Goal: Task Accomplishment & Management: Use online tool/utility

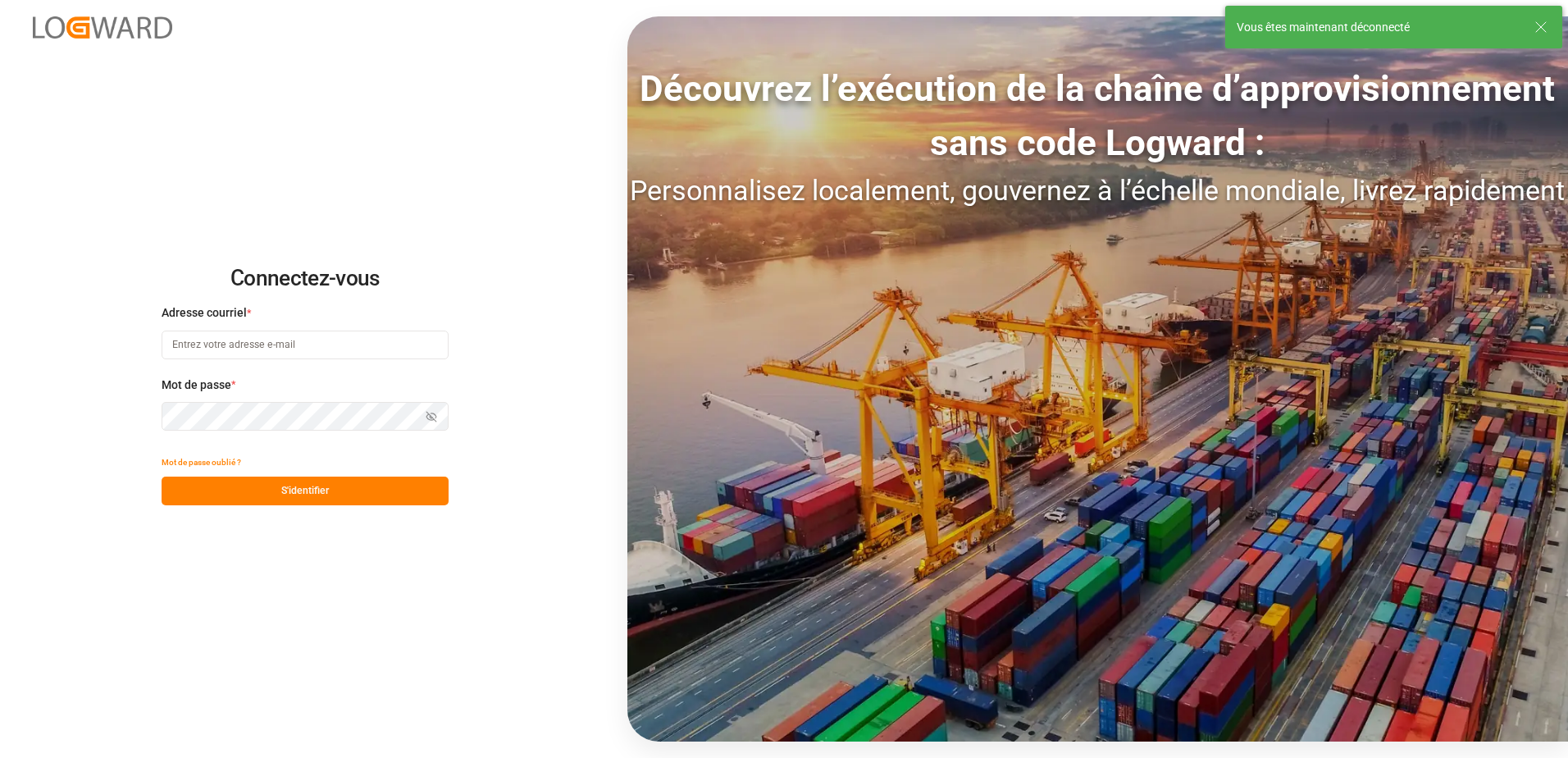
type input "[EMAIL_ADDRESS][DOMAIN_NAME]"
click at [369, 483] on button "S'identifier" at bounding box center [305, 491] width 287 height 28
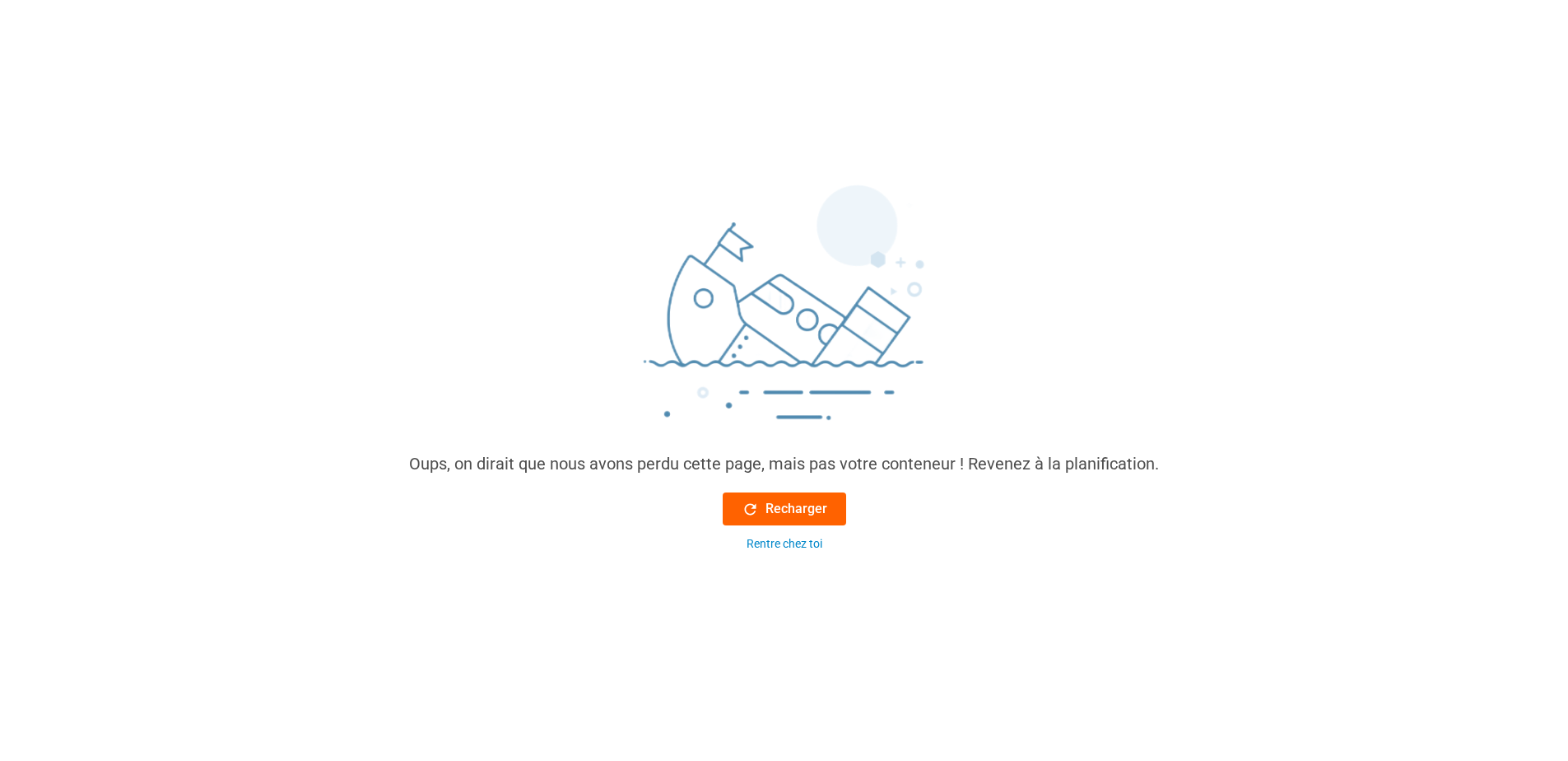
click at [774, 516] on font "Recharger" at bounding box center [796, 509] width 62 height 20
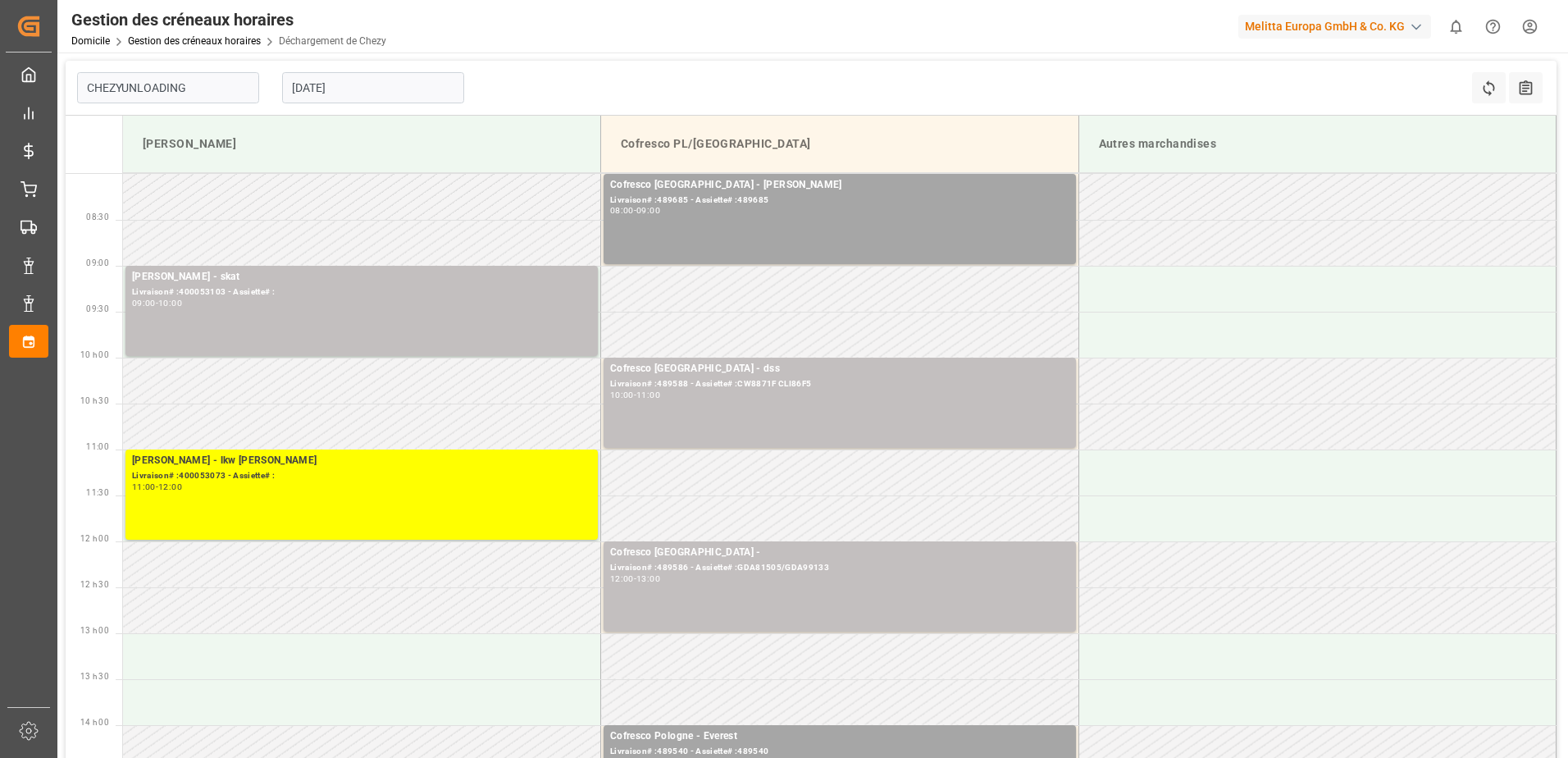
type input "Chezy Unloading"
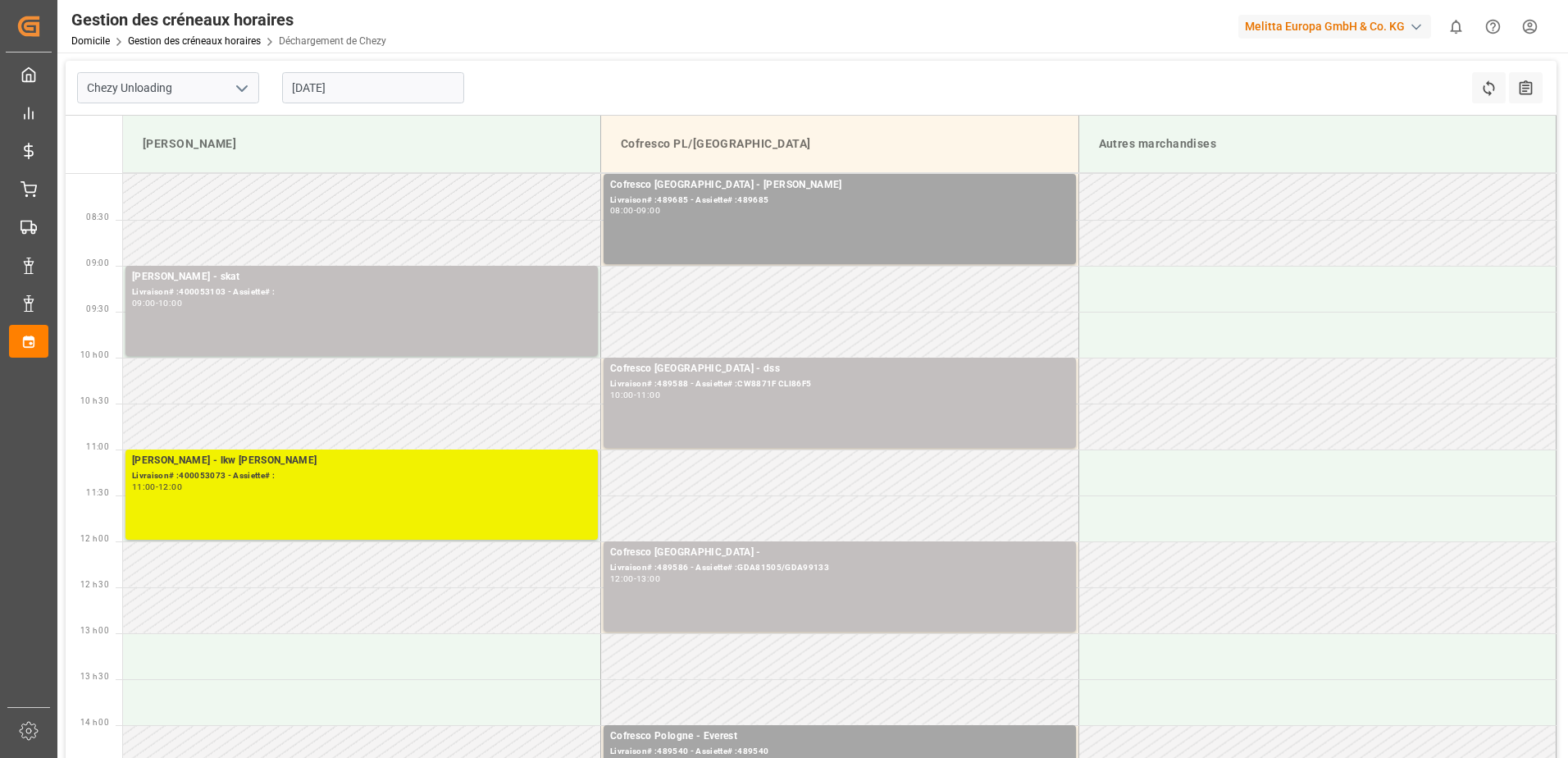
click at [451, 479] on div "Livraison# :400053073 - Assiette# :" at bounding box center [362, 476] width 459 height 14
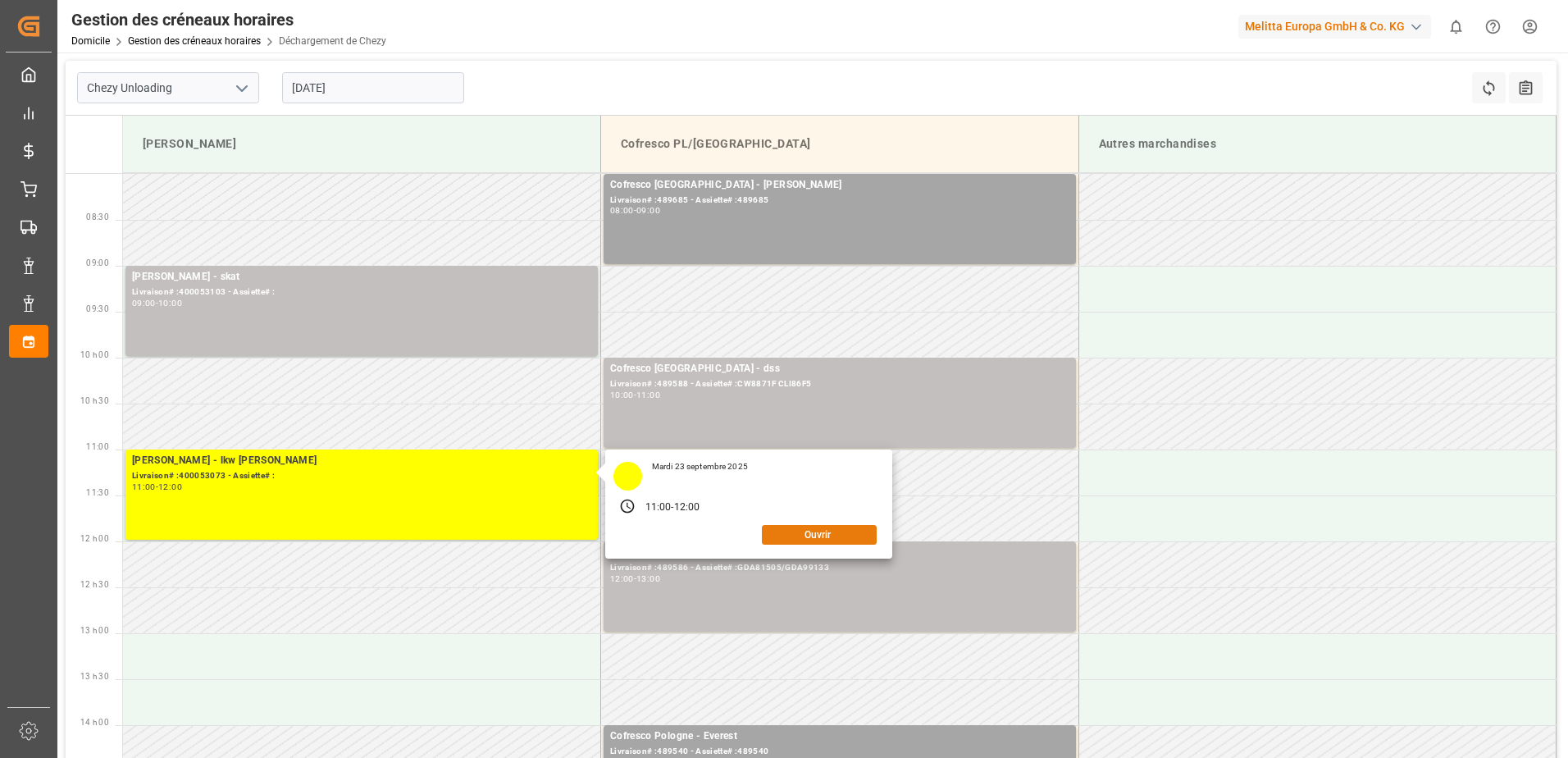
click at [826, 541] on button "Ouvrir" at bounding box center [818, 535] width 115 height 20
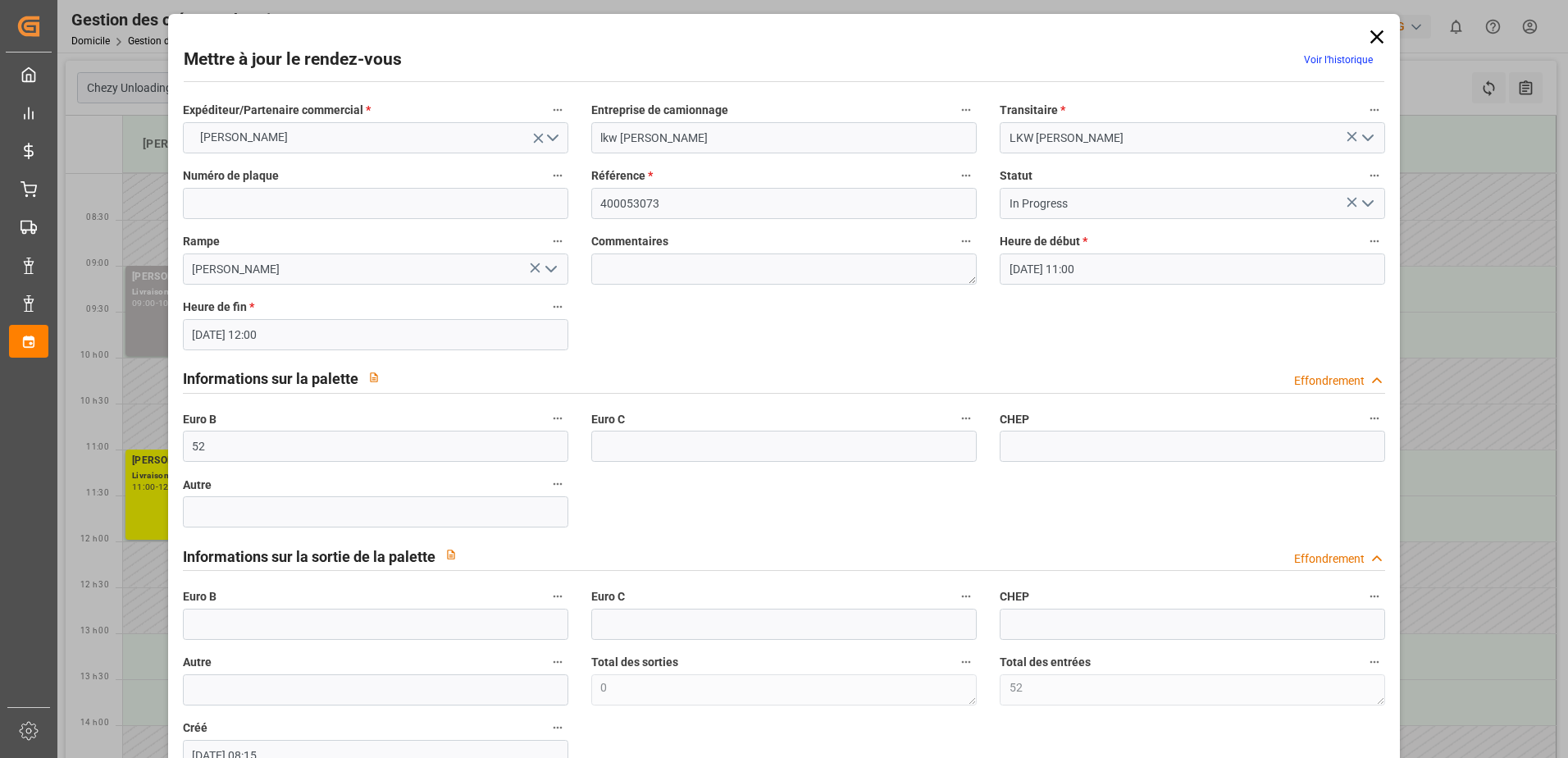
click at [1367, 201] on polyline "Ouvrir le menu" at bounding box center [1367, 203] width 10 height 5
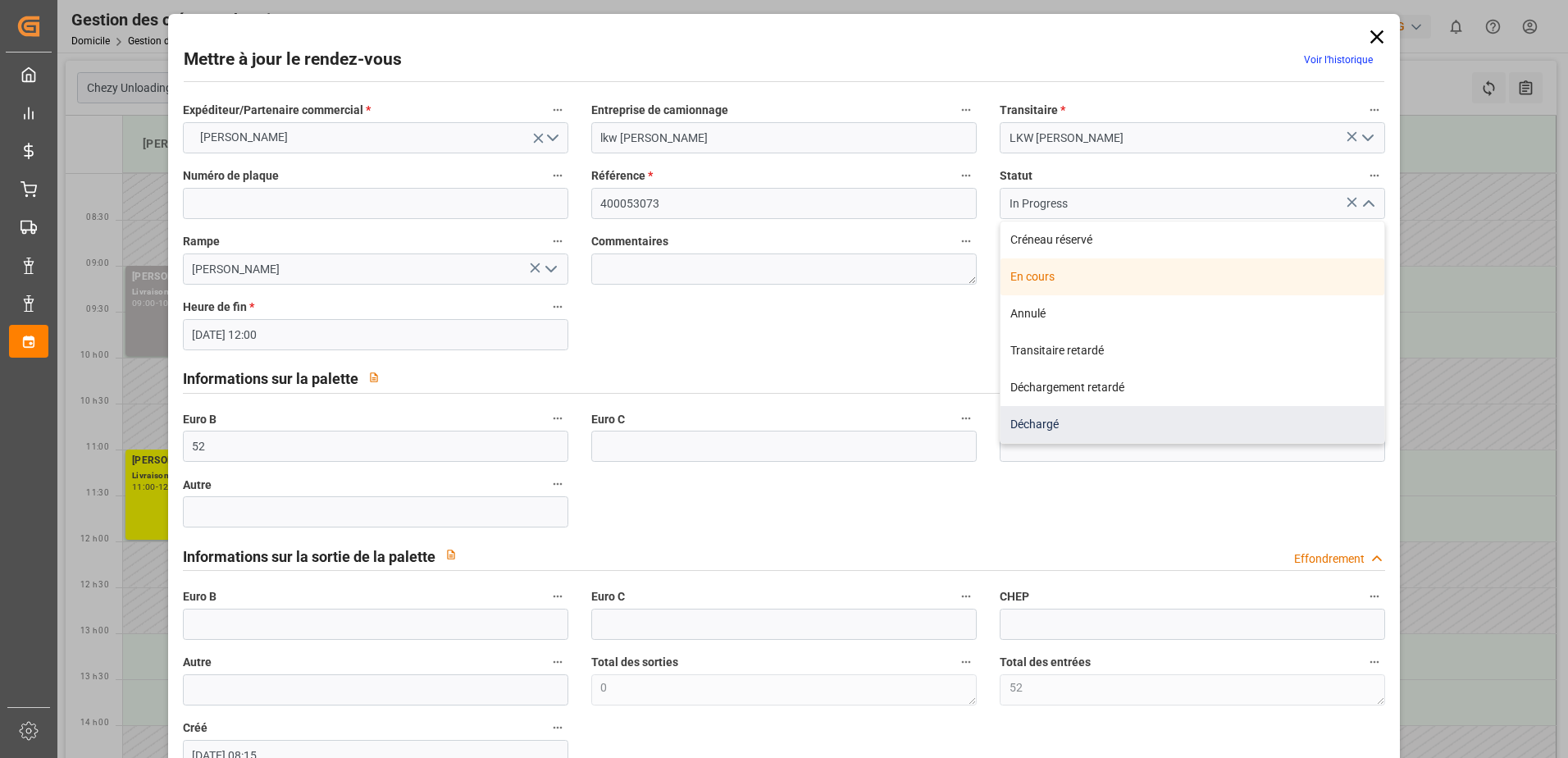
click at [1089, 431] on div "Déchargé" at bounding box center [1192, 425] width 384 height 37
type input "Unloaded"
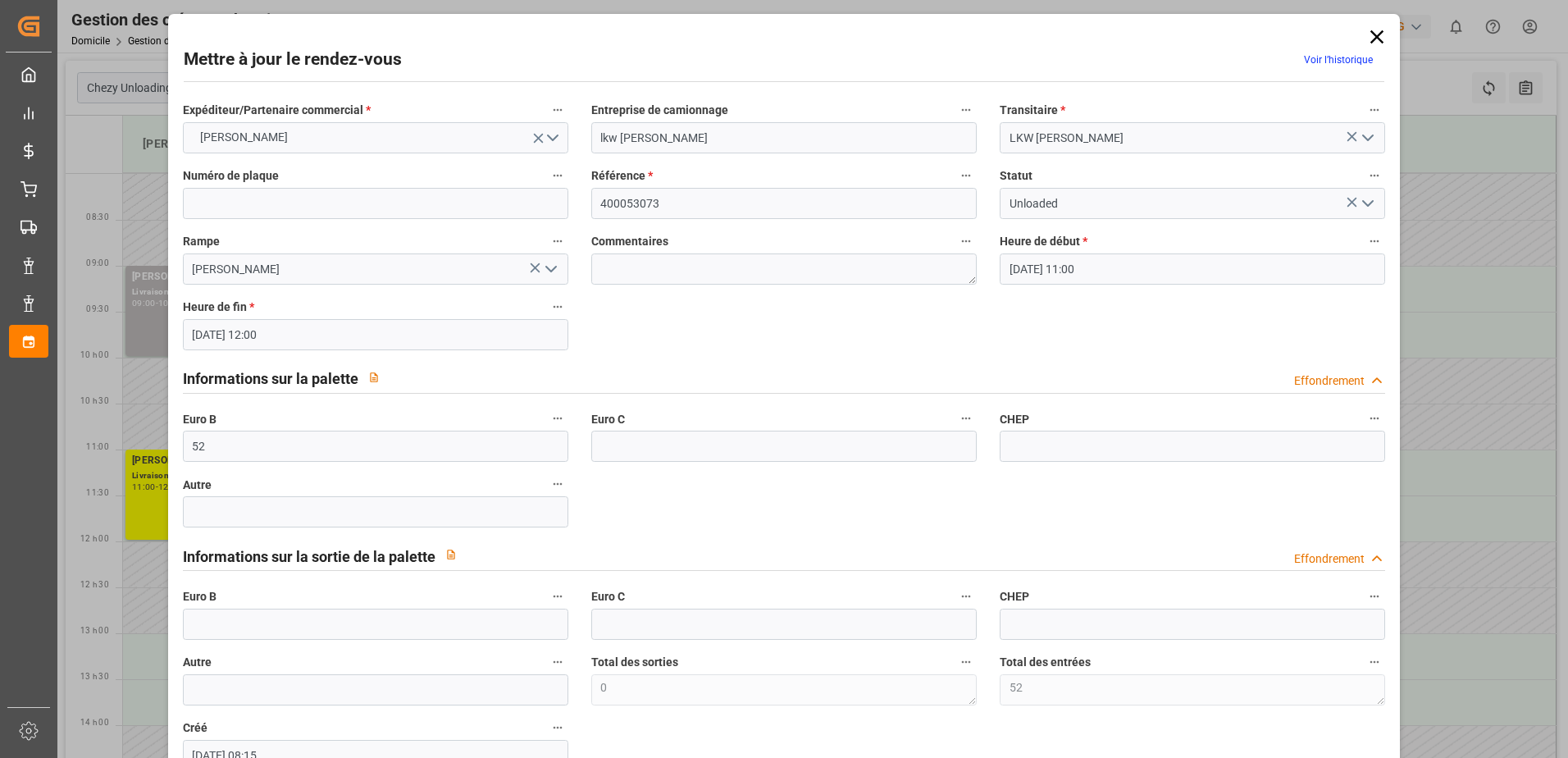
scroll to position [108, 0]
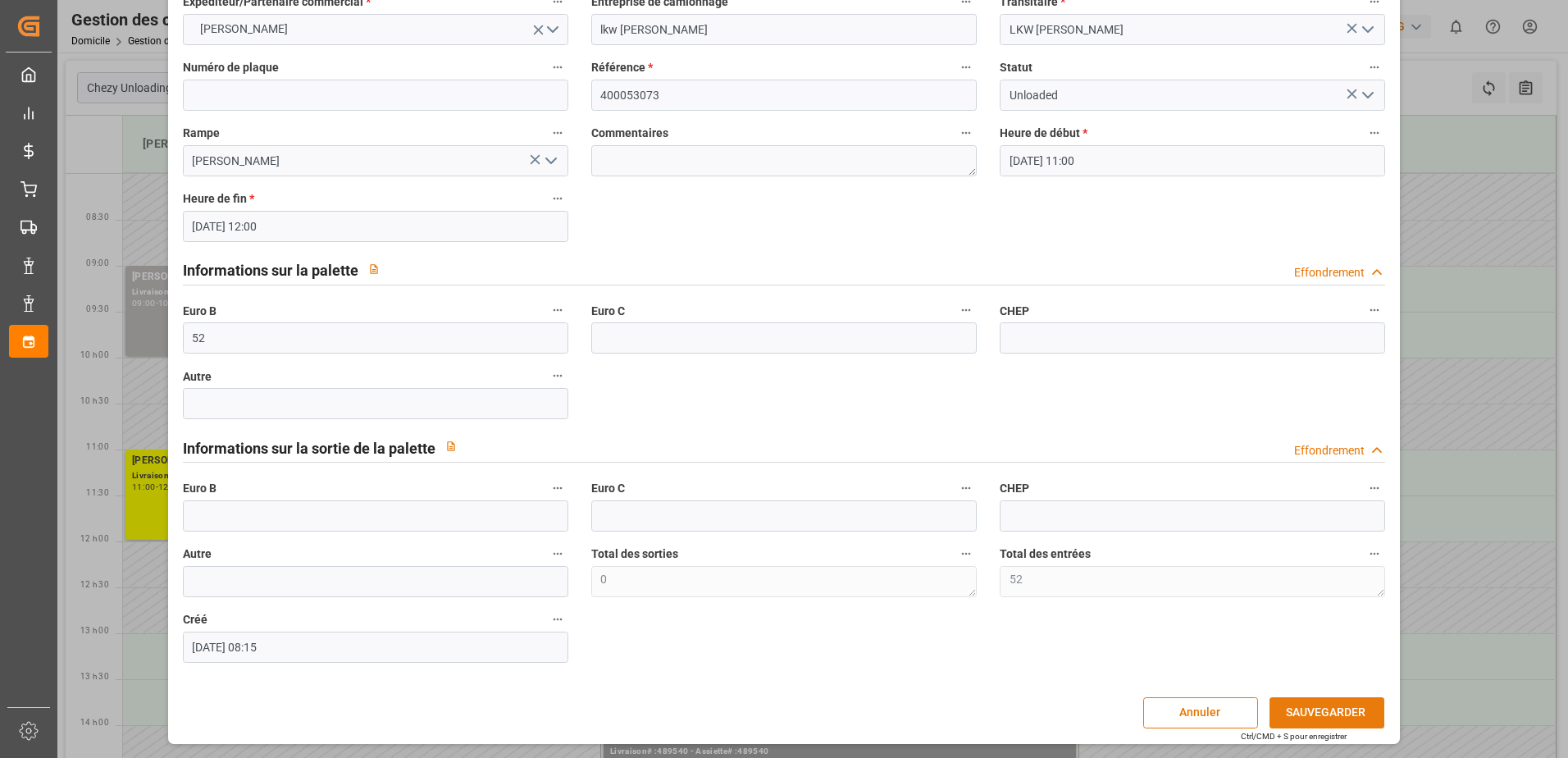
click at [1334, 707] on button "SAUVEGARDER" at bounding box center [1326, 712] width 115 height 31
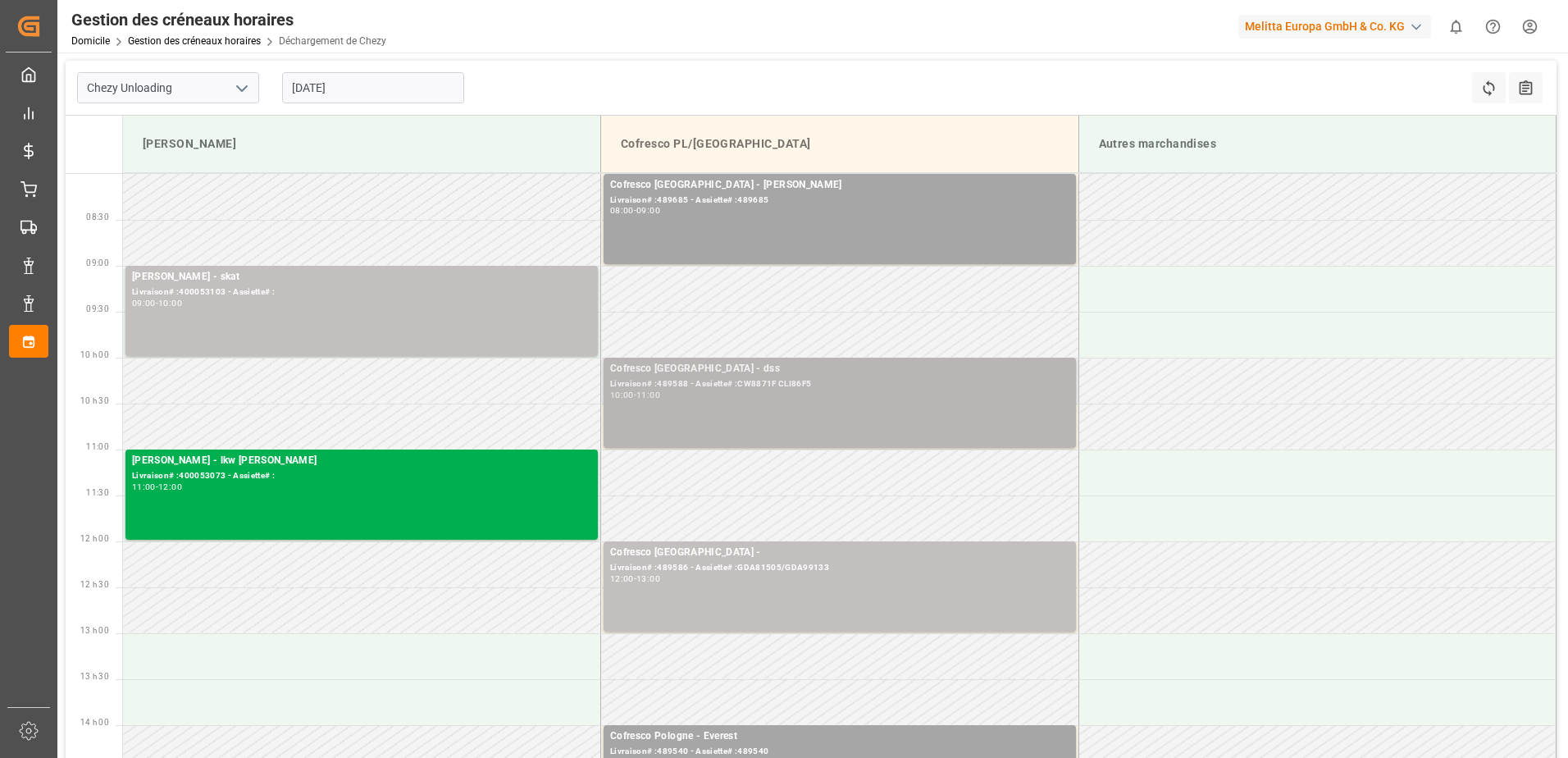
click at [897, 406] on div "Cofresco Pologne - dss Livraison# :489588 - Assiette# :CW8871F CLI86F5 10:00 - …" at bounding box center [840, 403] width 459 height 84
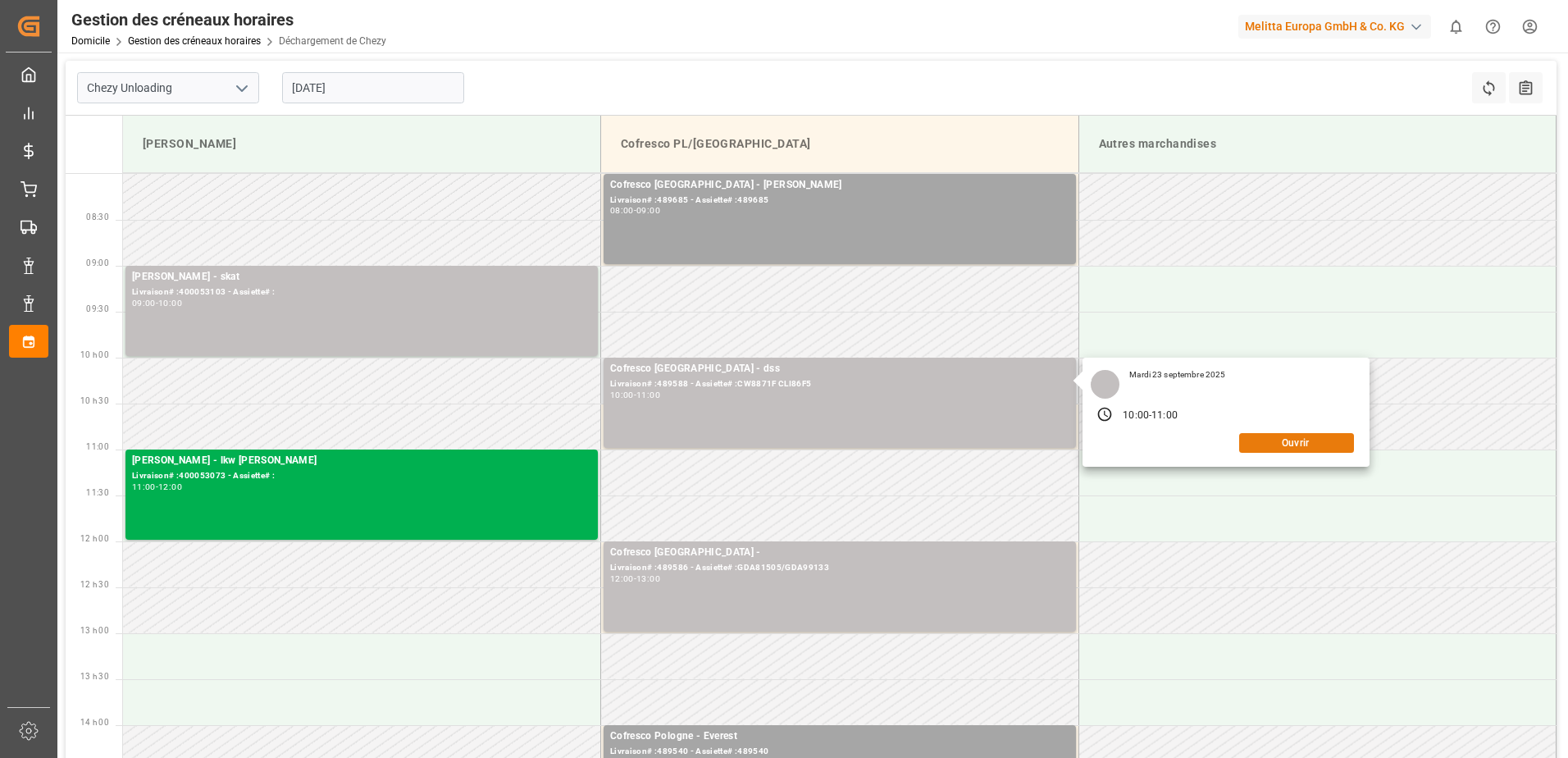
click at [1277, 440] on button "Ouvrir" at bounding box center [1296, 443] width 115 height 20
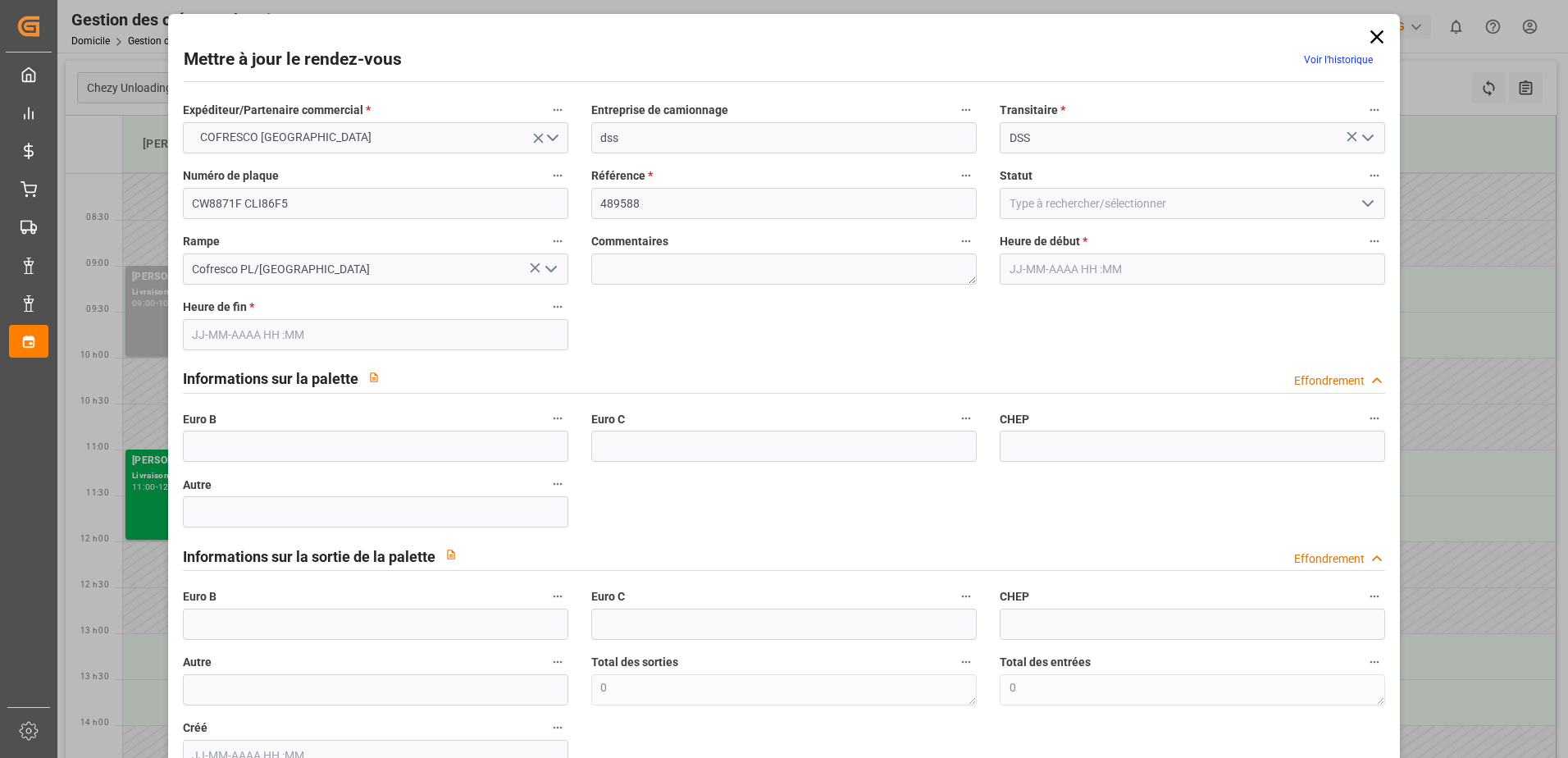
type input "[DATE] 10:00"
type input "[DATE] 11:00"
type input "[DATE] 13:10"
click at [1365, 205] on icon "Ouvrir le menu" at bounding box center [1367, 203] width 20 height 20
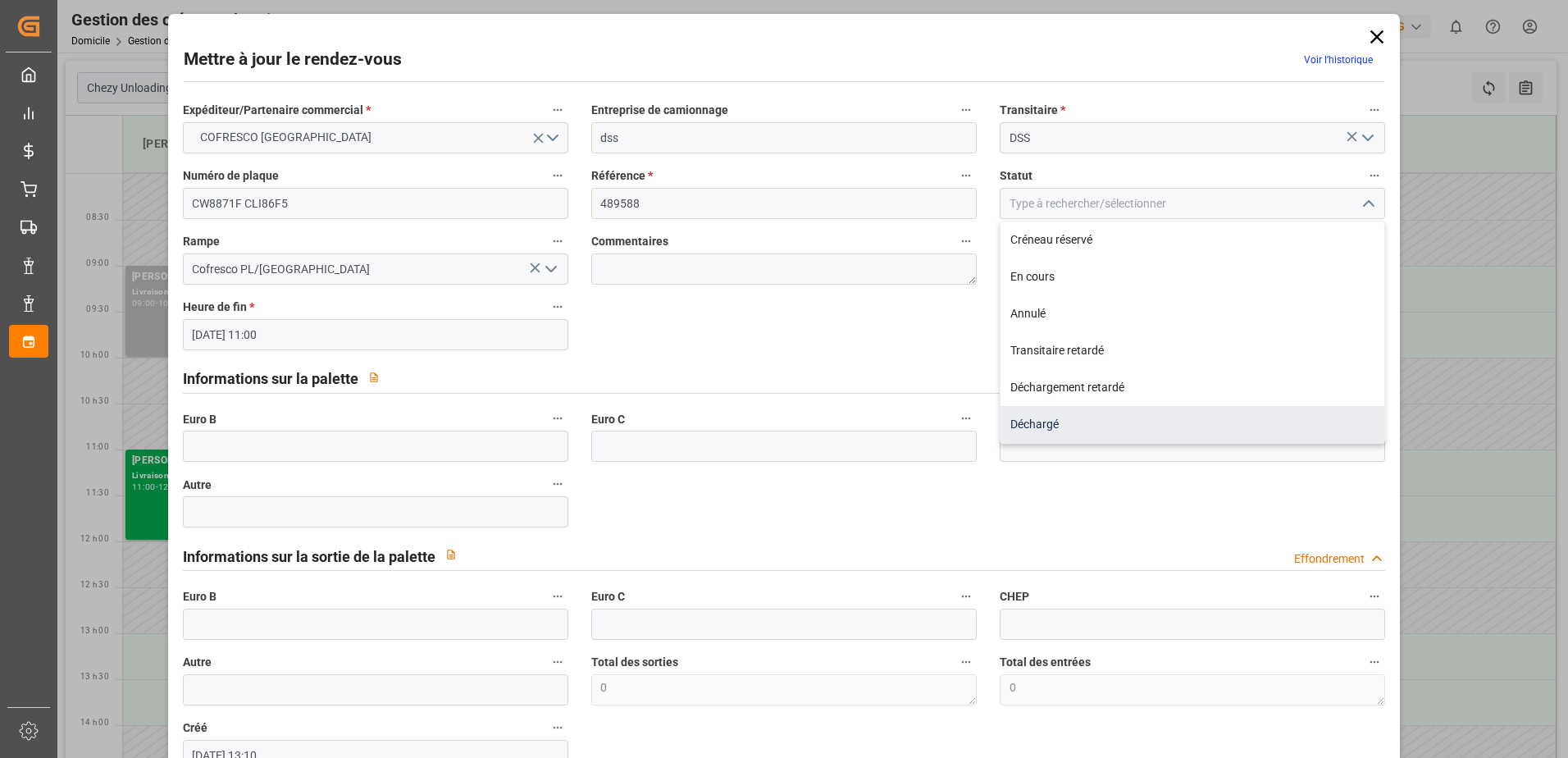
click at [1046, 429] on div "Déchargé" at bounding box center [1192, 425] width 384 height 37
type input "Unloaded"
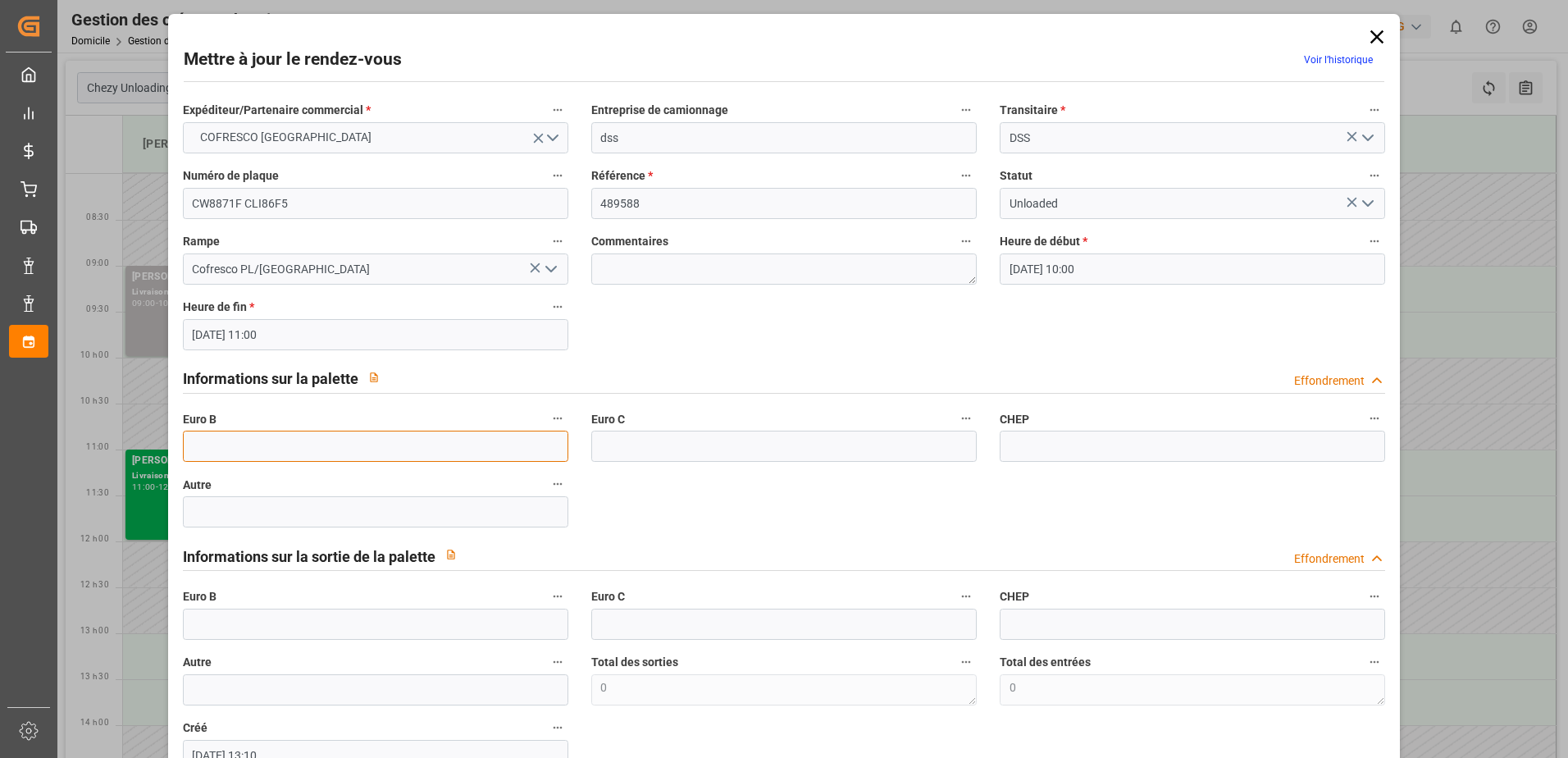
click at [273, 449] on input "text" at bounding box center [376, 446] width 386 height 31
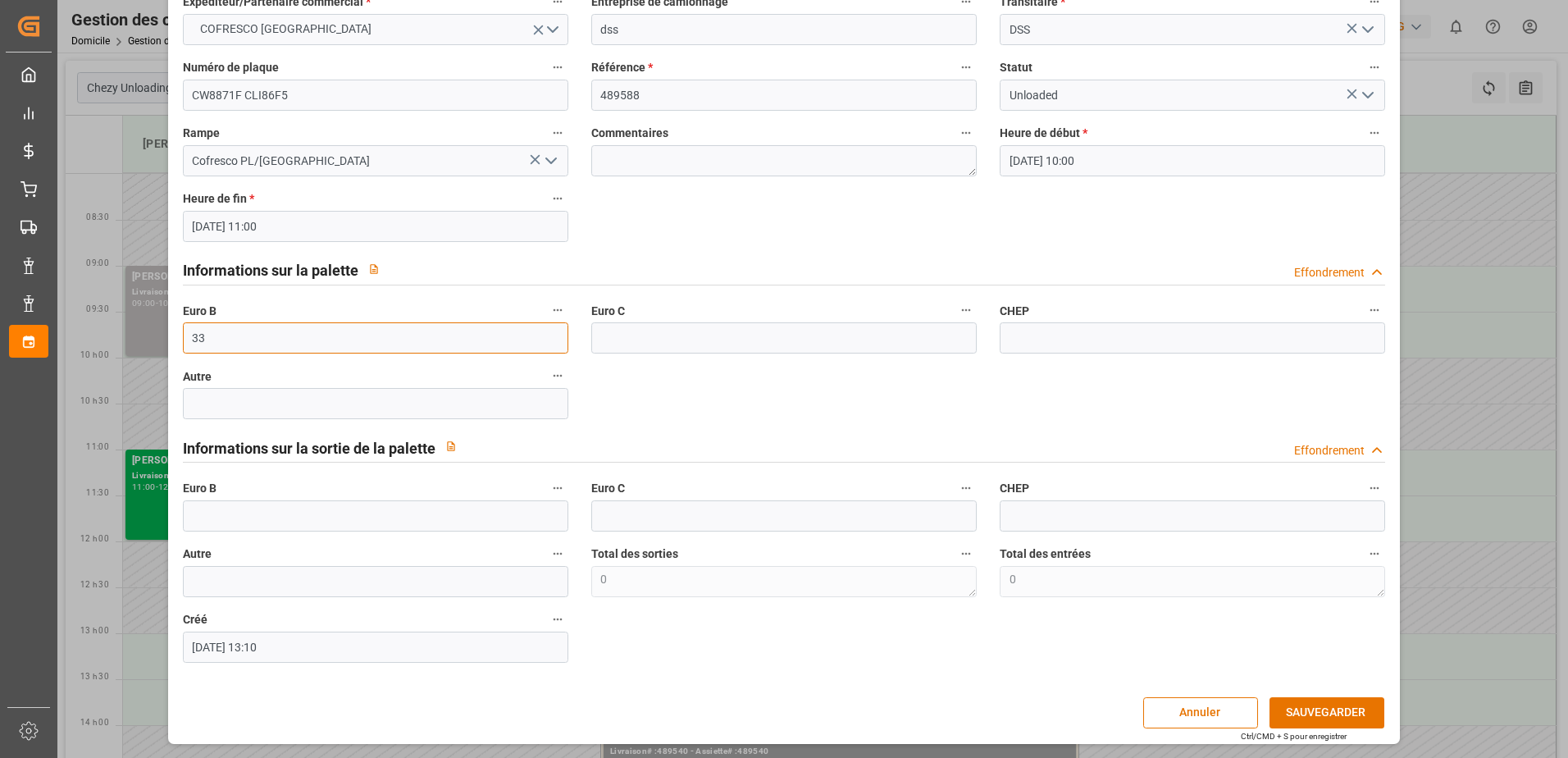
type input "33"
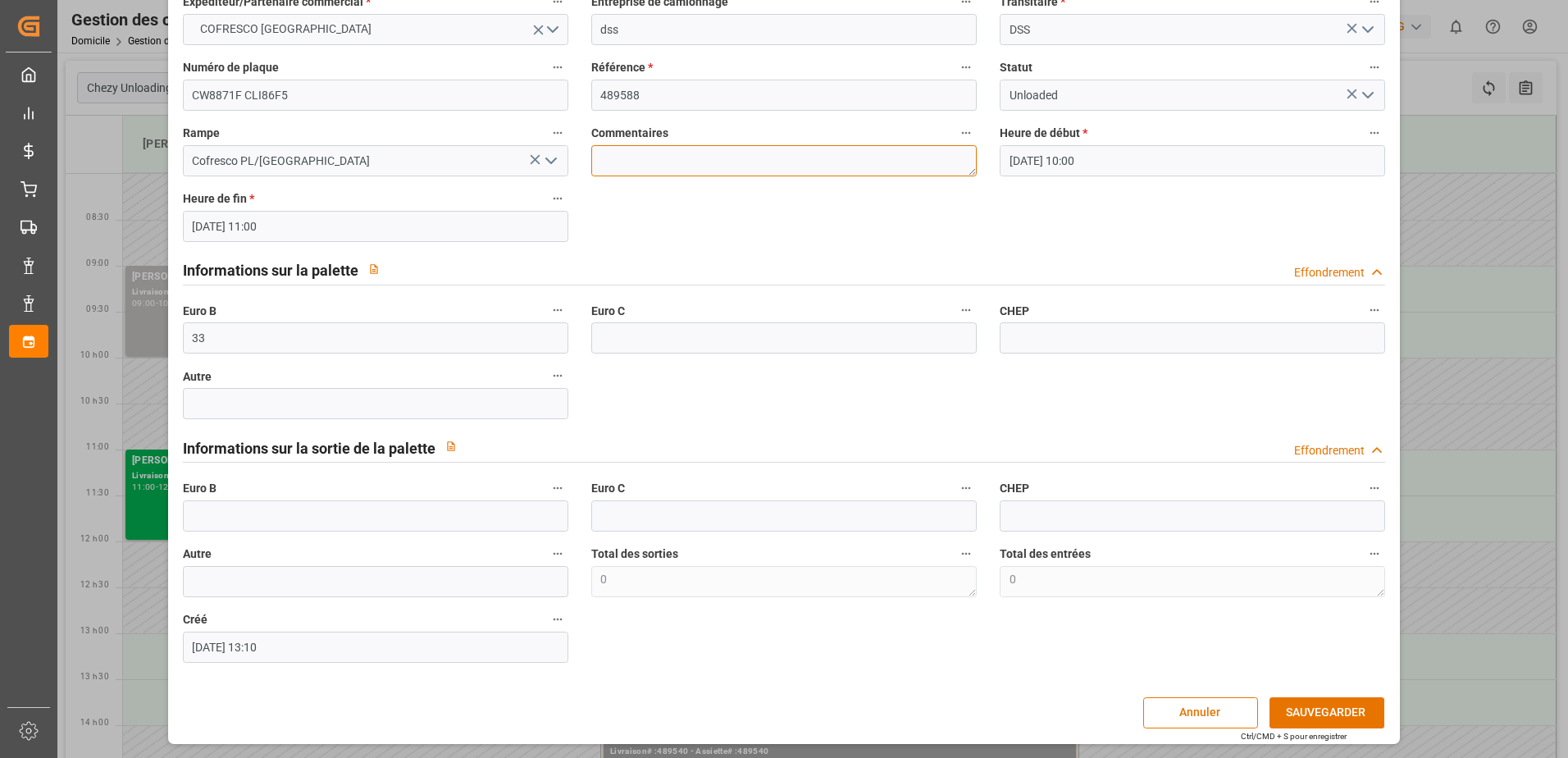
click at [771, 167] on textarea at bounding box center [784, 160] width 386 height 31
click at [625, 153] on textarea "4 pallettes" at bounding box center [784, 160] width 386 height 31
click at [717, 157] on textarea "4 palettes" at bounding box center [784, 160] width 386 height 31
type textarea "4 palettes ont pris l'eau zipper"
click at [1331, 710] on button "SAUVEGARDER" at bounding box center [1326, 712] width 115 height 31
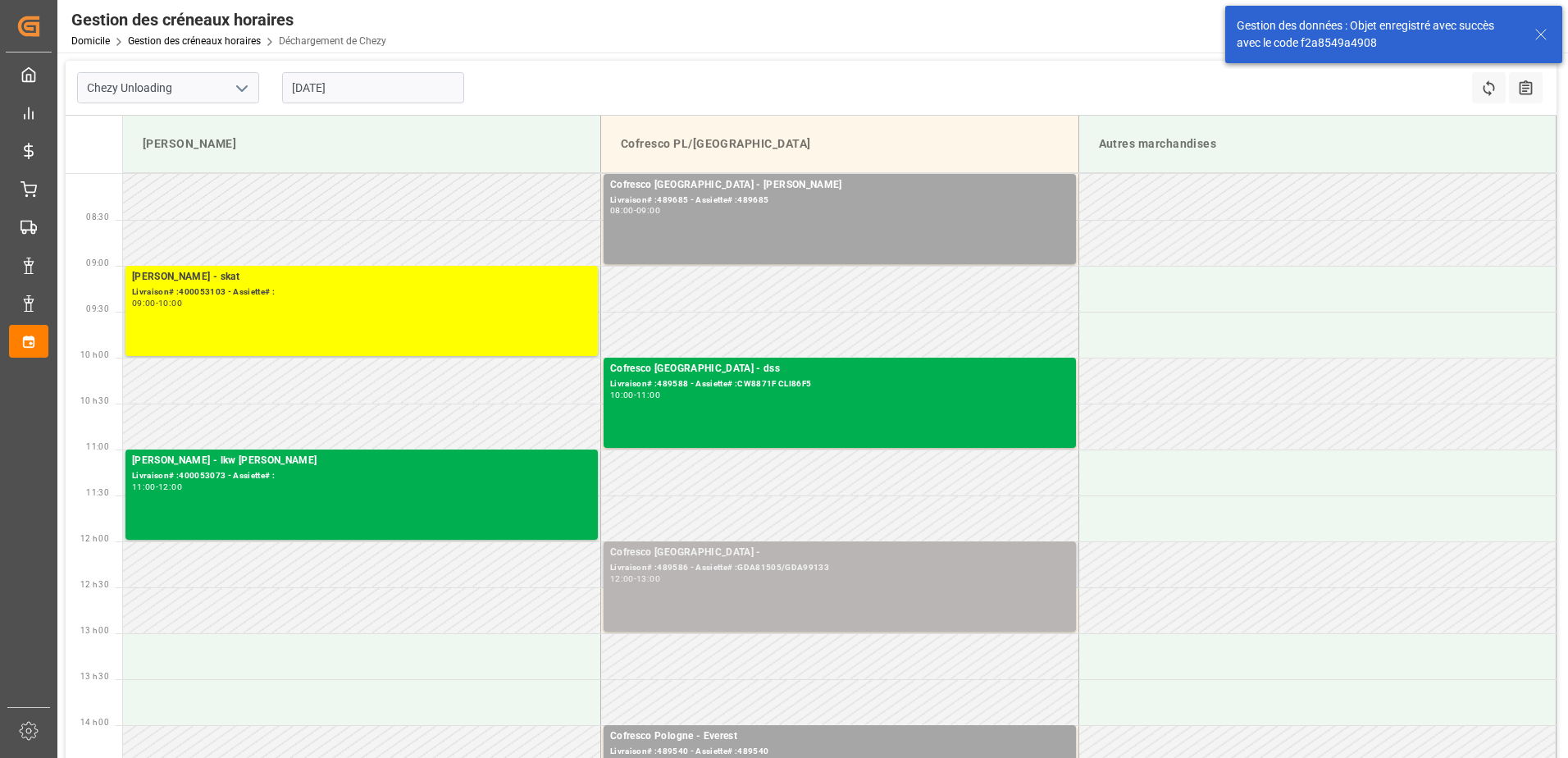
click at [882, 594] on div "Cofresco Pologne - Livraison# :489586 - Assiette# :GDA81505/GDA99133 12:00 - 13…" at bounding box center [840, 586] width 459 height 84
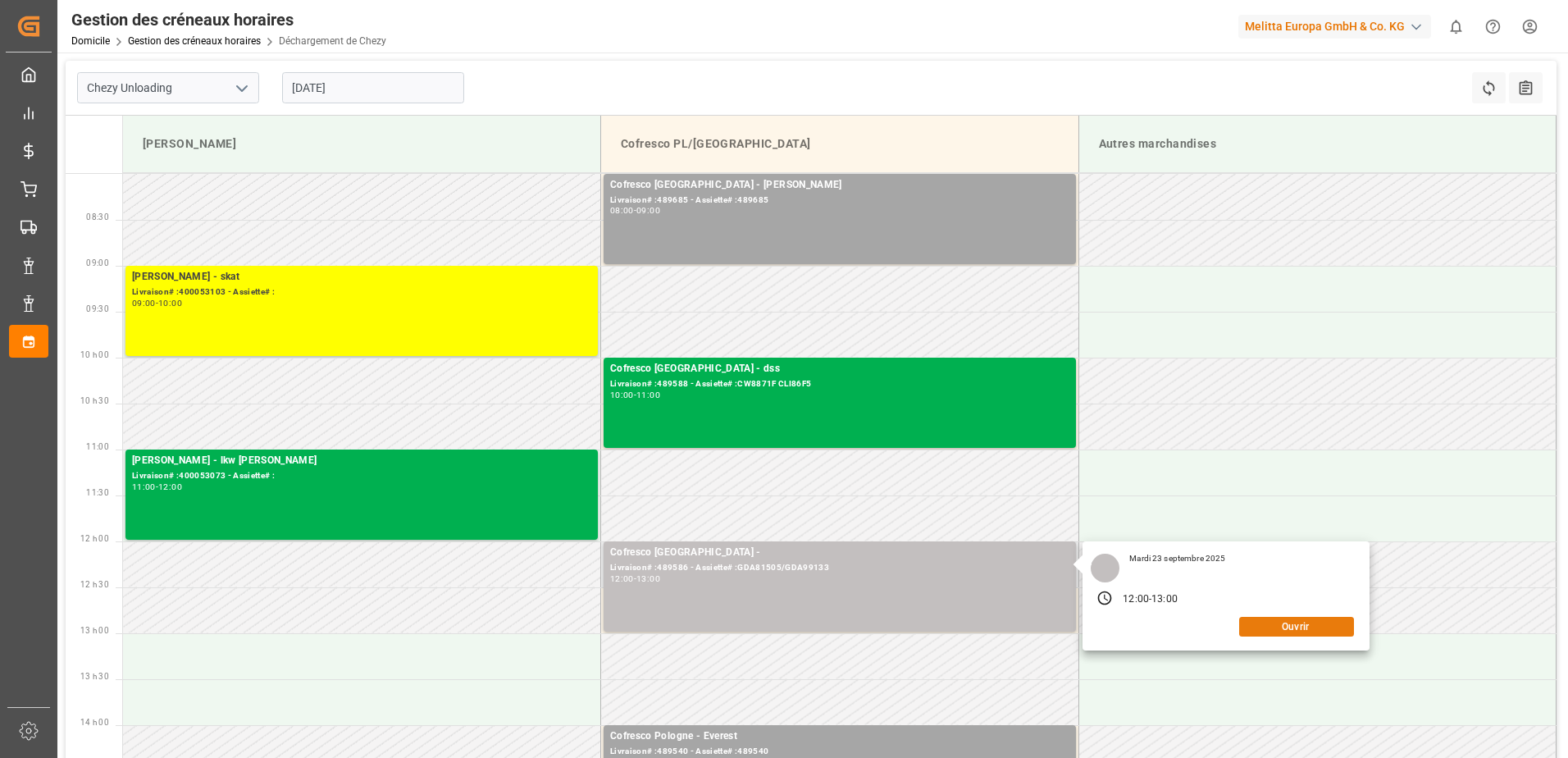
click at [1254, 626] on button "Ouvrir" at bounding box center [1296, 626] width 115 height 20
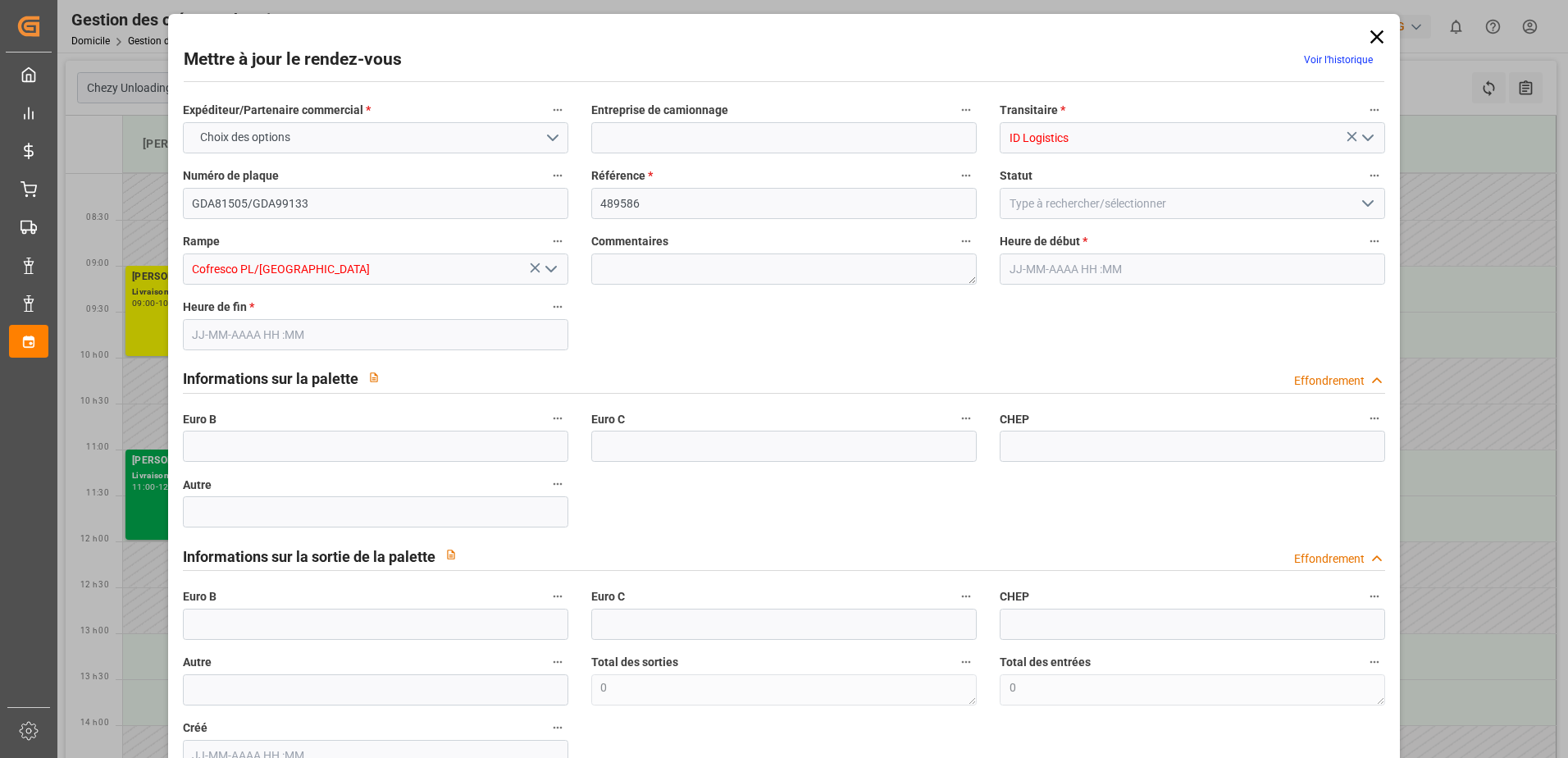
type input "0"
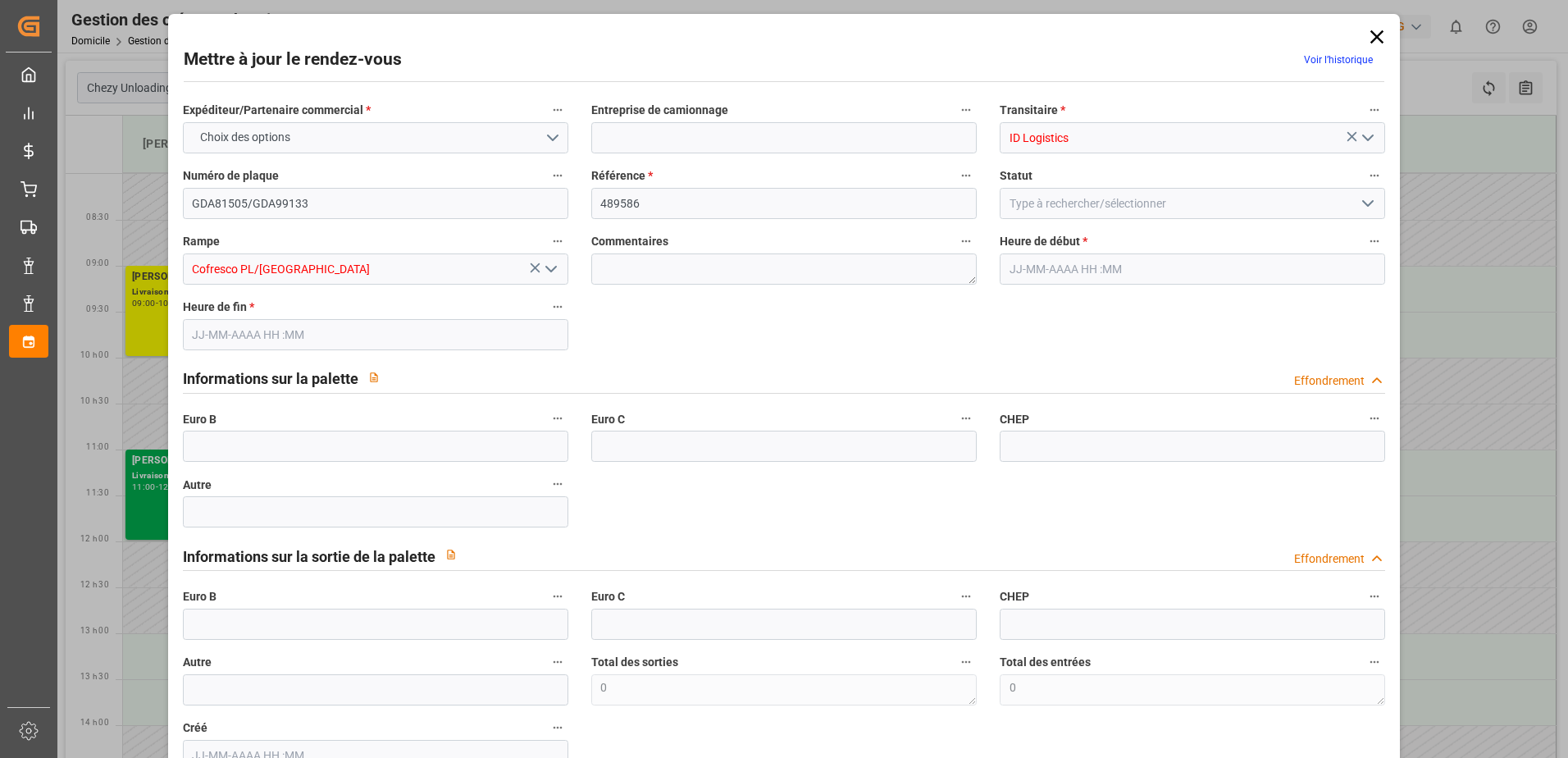
type input "0"
type input "[DATE] 12:00"
type input "[DATE] 13:00"
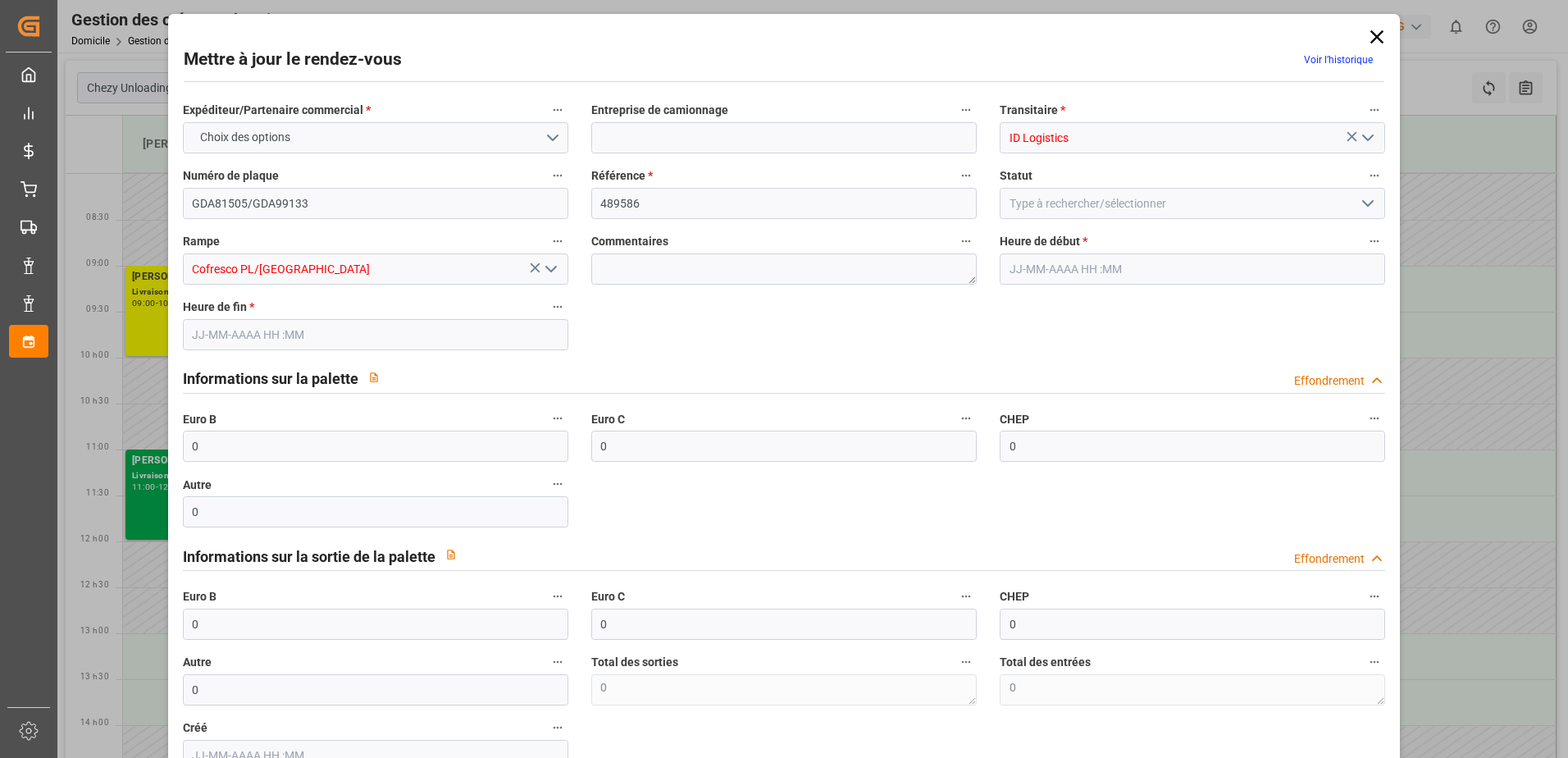
type input "[DATE] 09:43"
click at [1363, 203] on polyline "Ouvrir le menu" at bounding box center [1367, 203] width 10 height 5
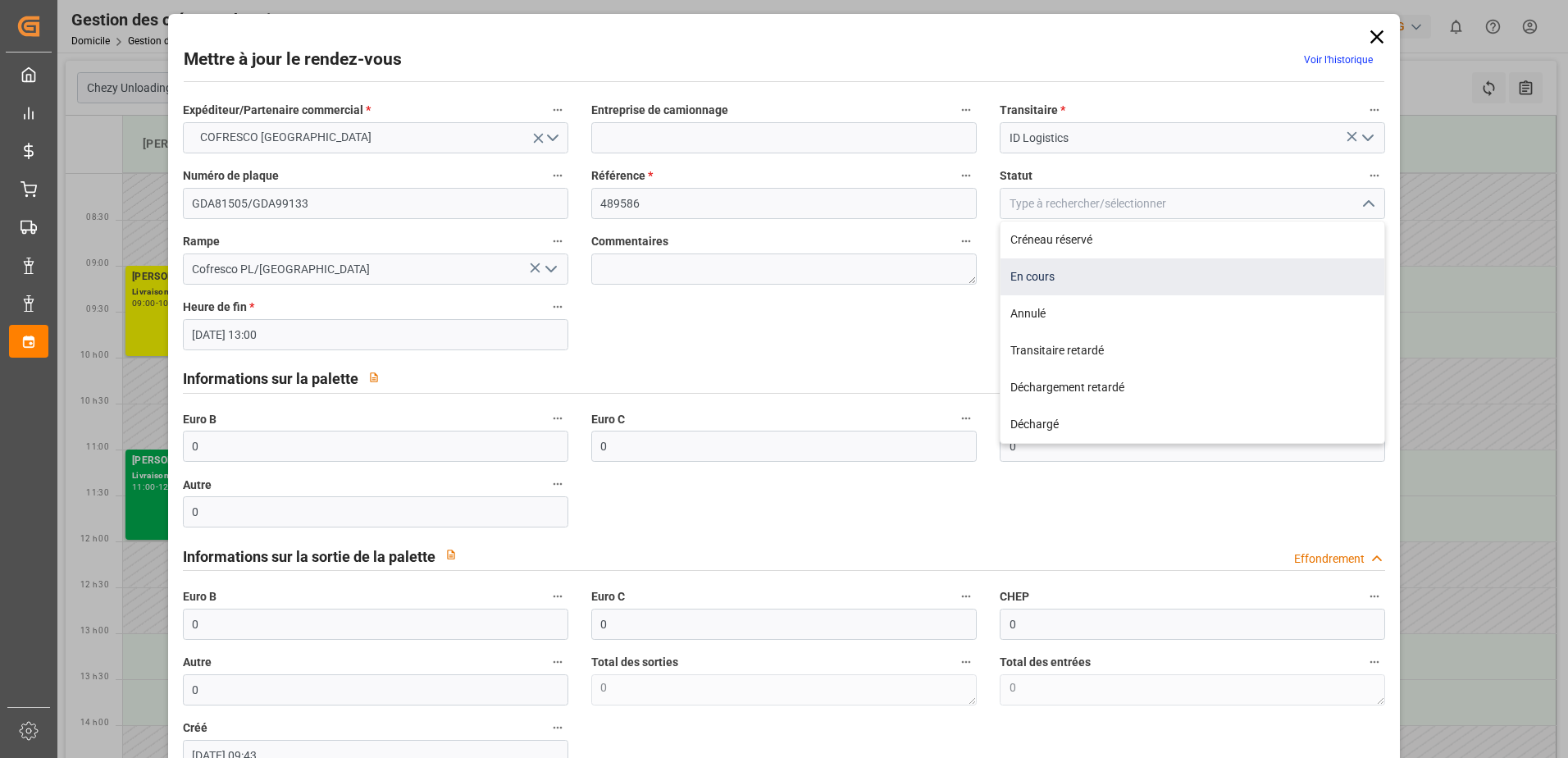
click at [1102, 282] on div "En cours" at bounding box center [1192, 277] width 384 height 37
type input "In Progress"
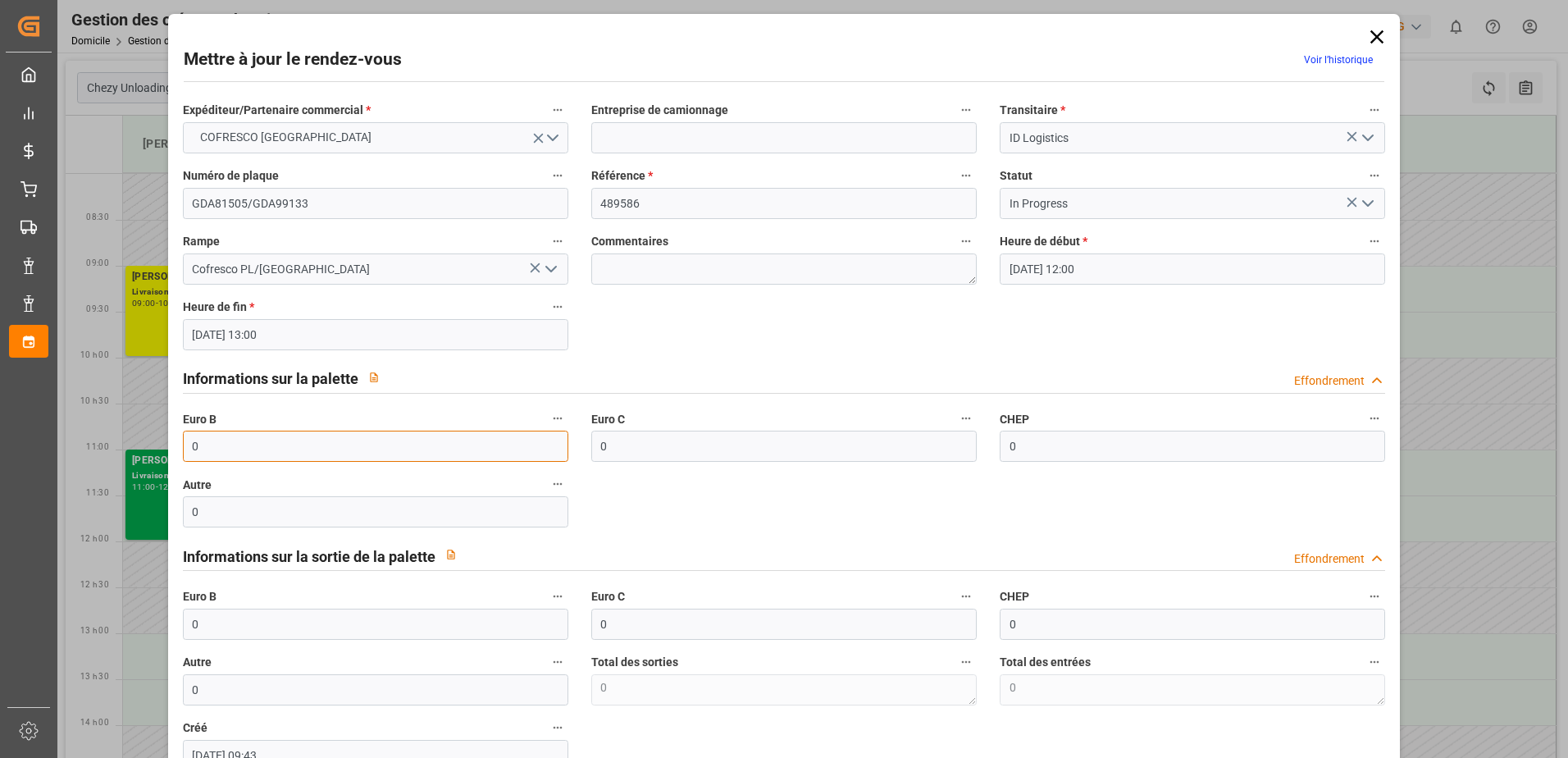
drag, startPoint x: 211, startPoint y: 442, endPoint x: 163, endPoint y: 442, distance: 48.0
click at [163, 442] on div "Mettre à jour le rendez-vous Voir l’historique Expéditeur/Partenaire commercial…" at bounding box center [784, 379] width 1568 height 758
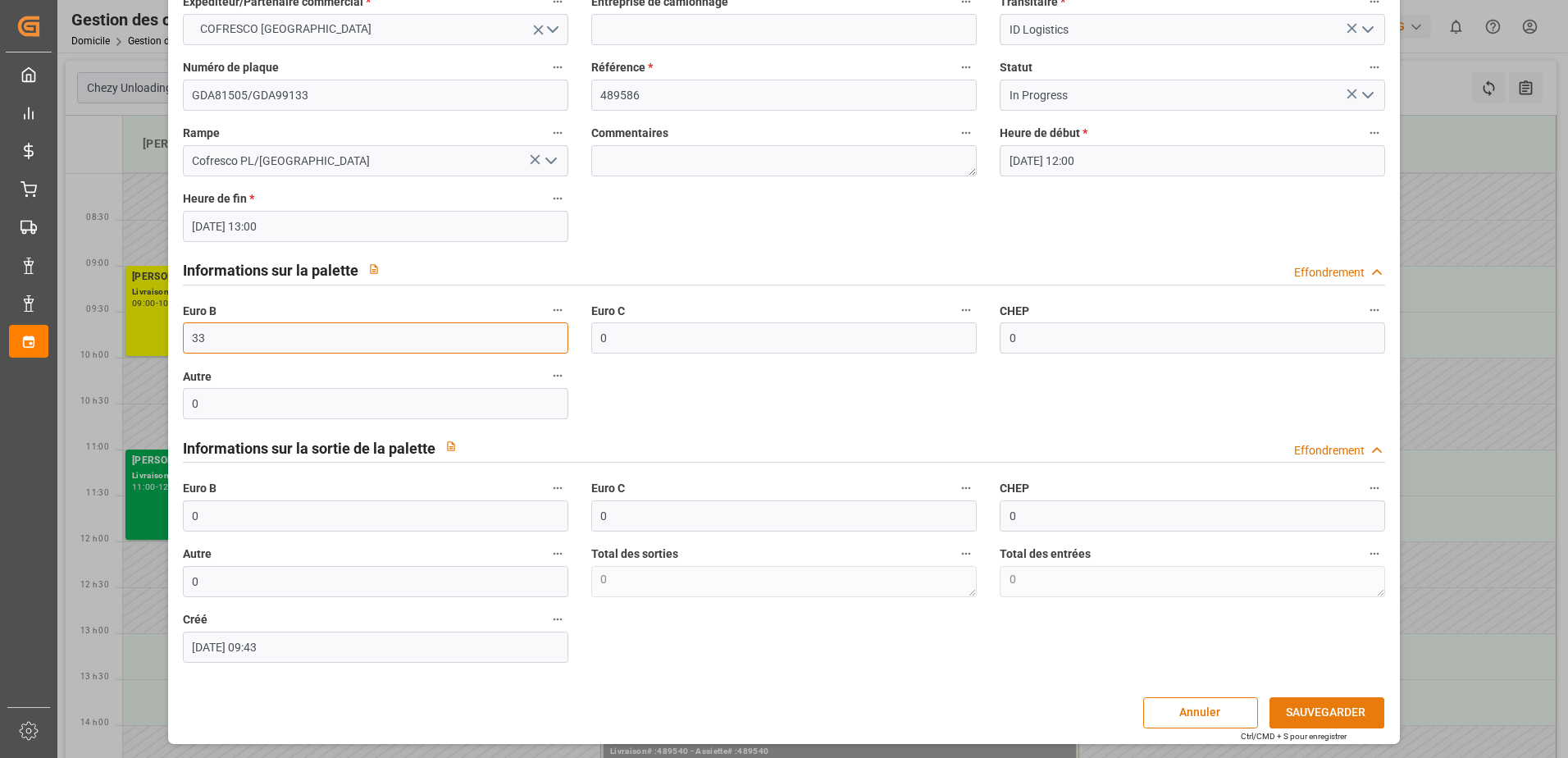
type input "33"
click at [1327, 718] on button "SAUVEGARDER" at bounding box center [1326, 712] width 115 height 31
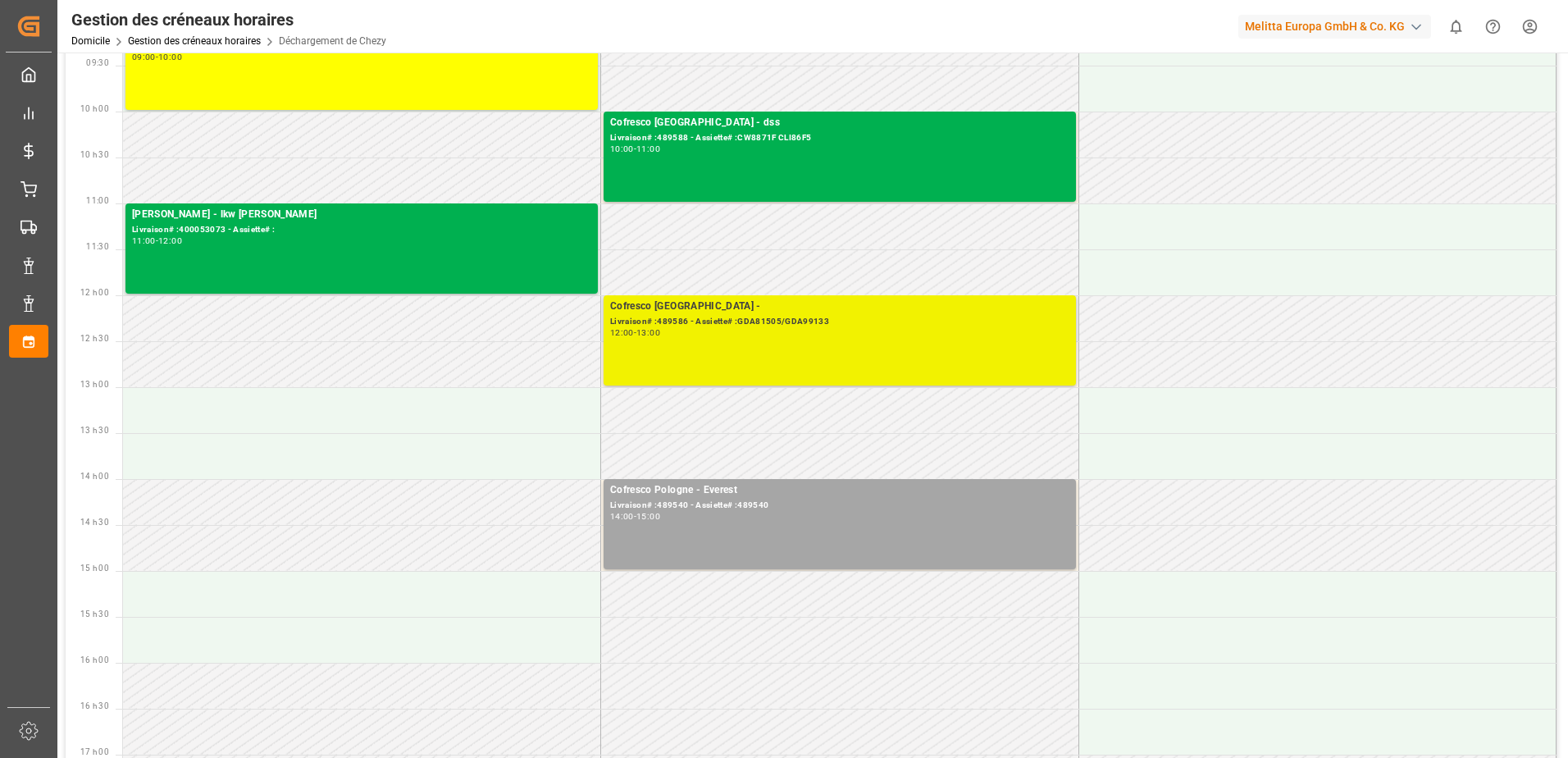
scroll to position [164, 0]
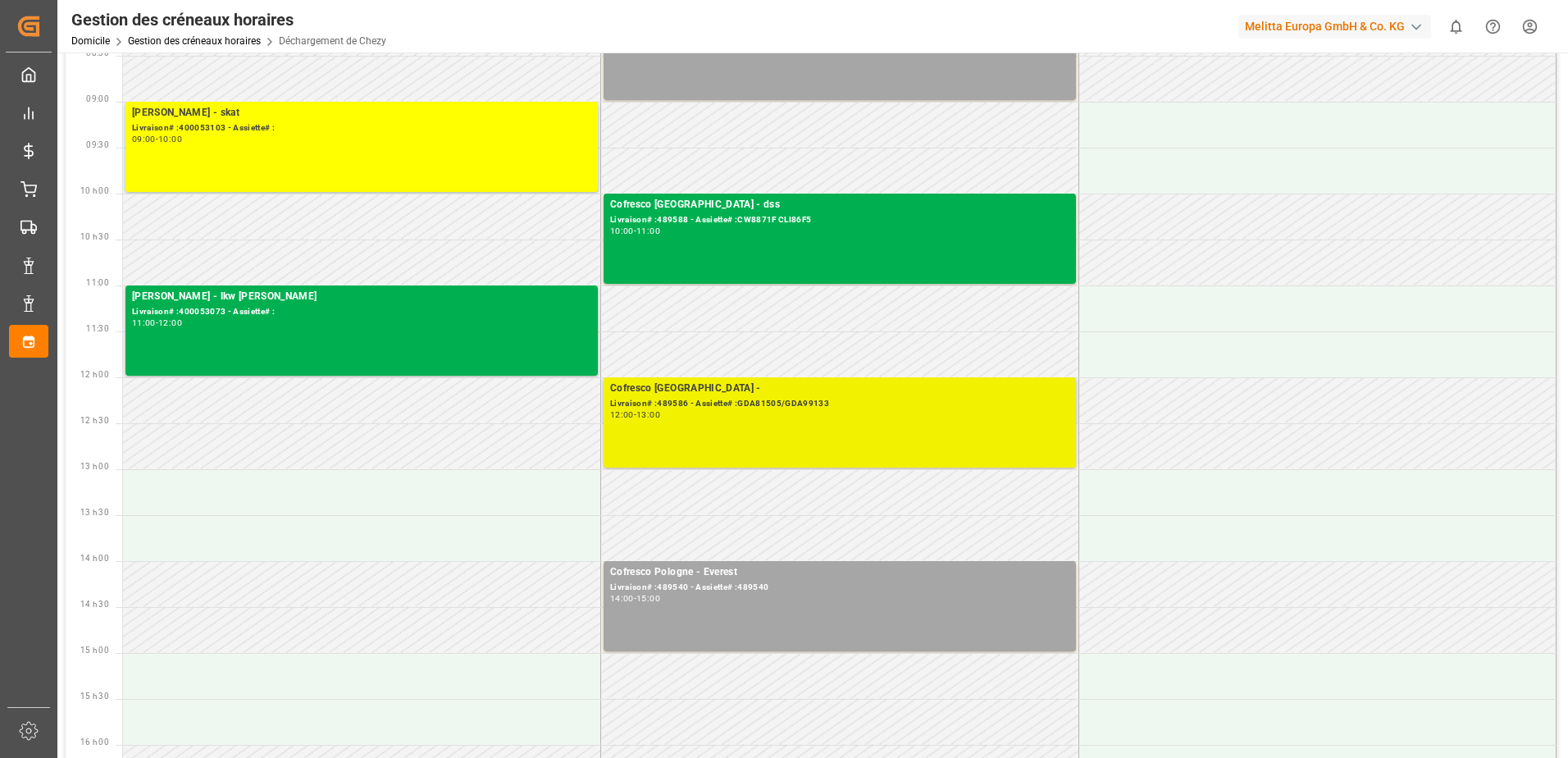
click at [728, 446] on div "Cofresco Pologne - Livraison# :489586 - Assiette# :GDA81505/GDA99133 12:00 - 13…" at bounding box center [840, 422] width 459 height 84
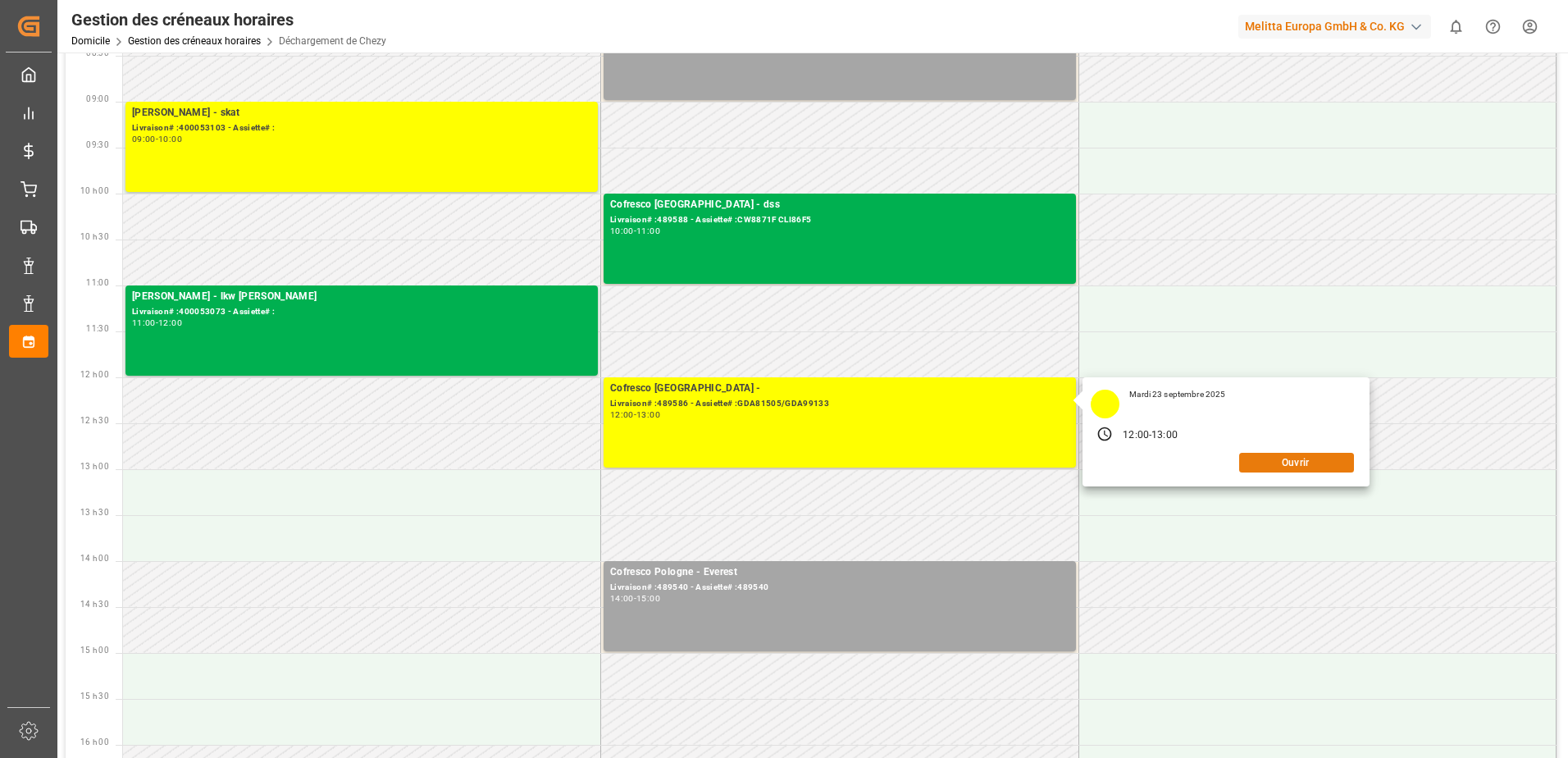
click at [1262, 467] on button "Ouvrir" at bounding box center [1296, 462] width 115 height 20
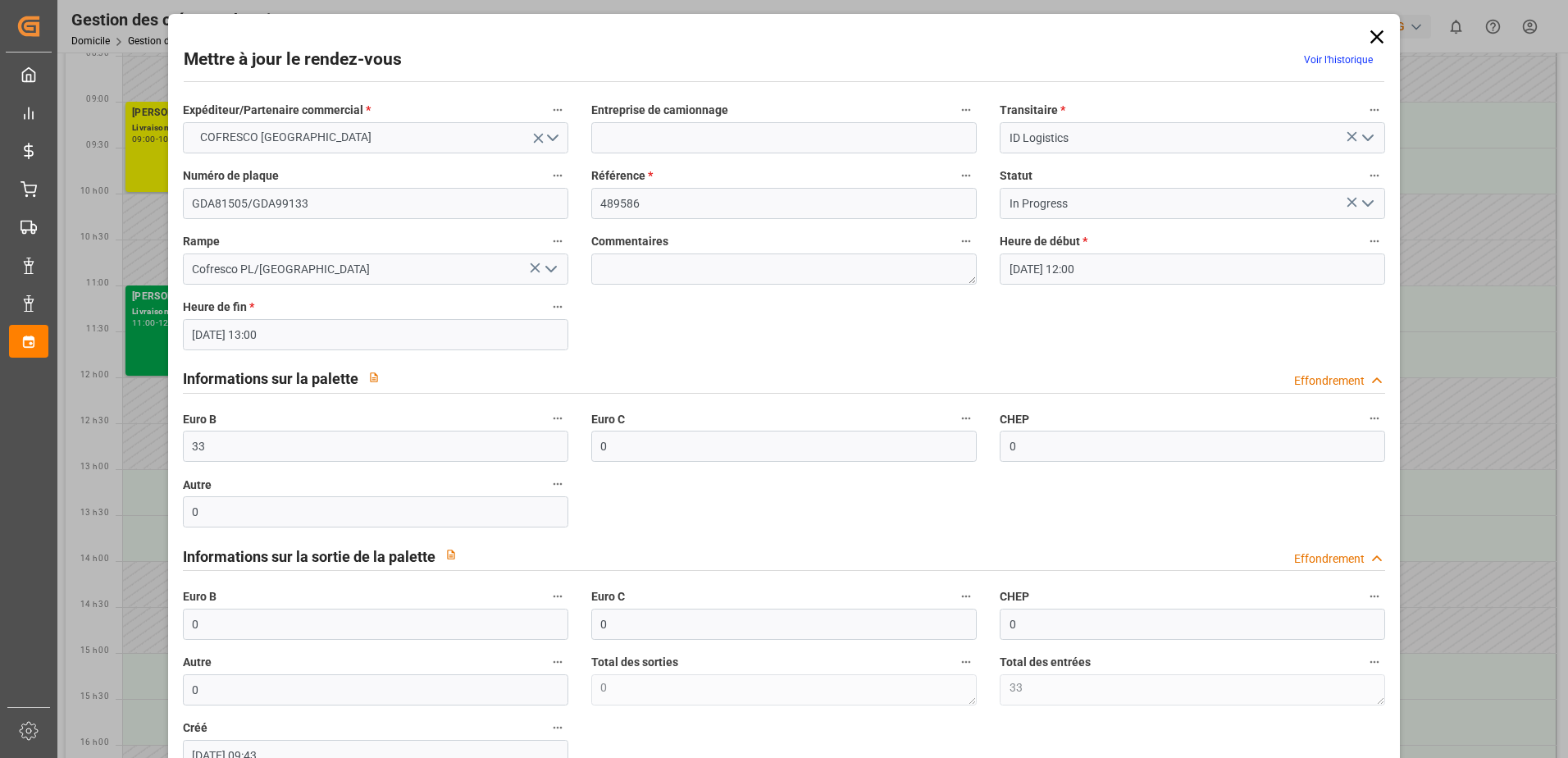
click at [1367, 206] on icon "Ouvrir le menu" at bounding box center [1367, 203] width 20 height 20
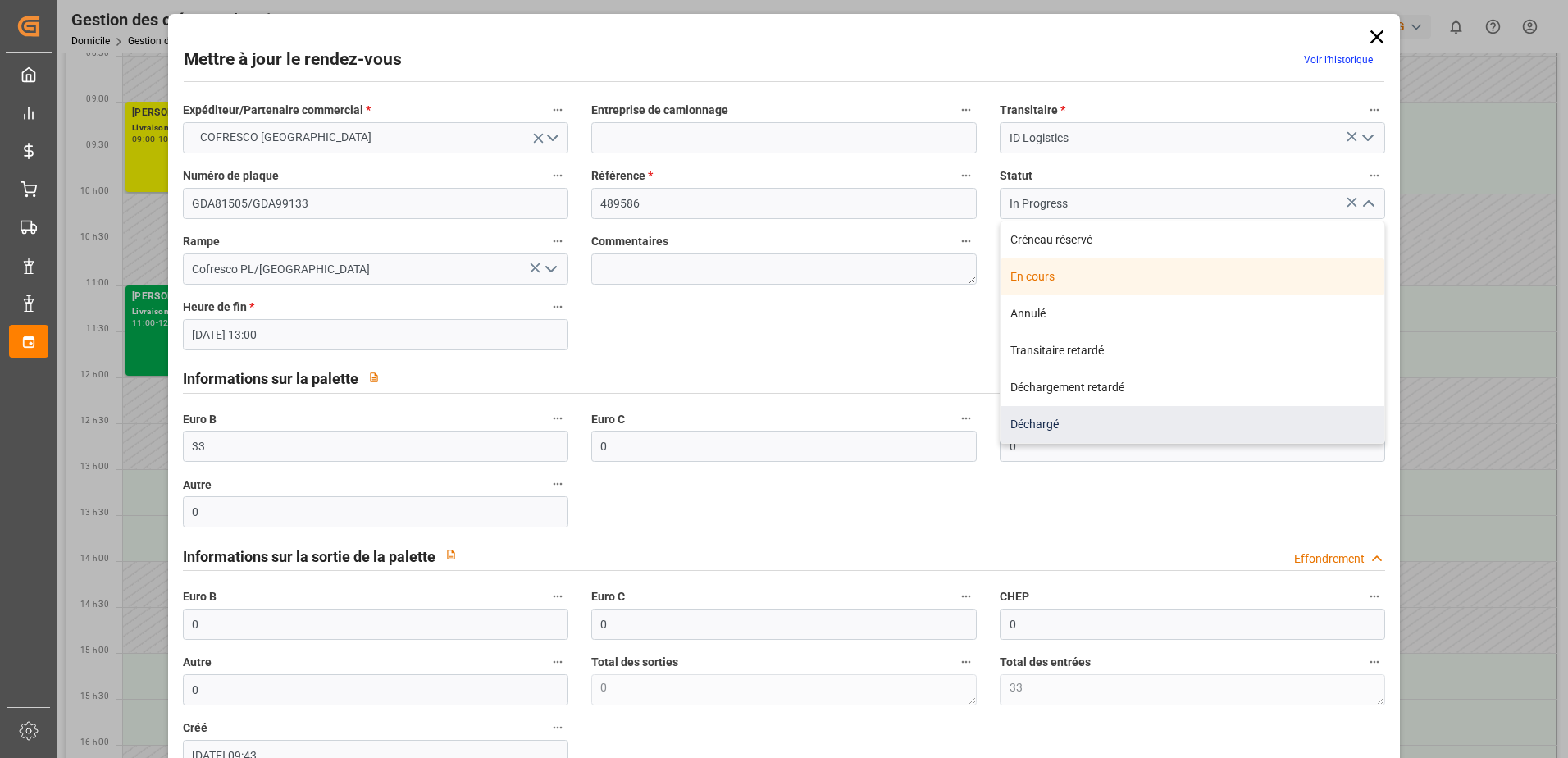
click at [1098, 432] on div "Déchargé" at bounding box center [1192, 425] width 384 height 37
type input "Unloaded"
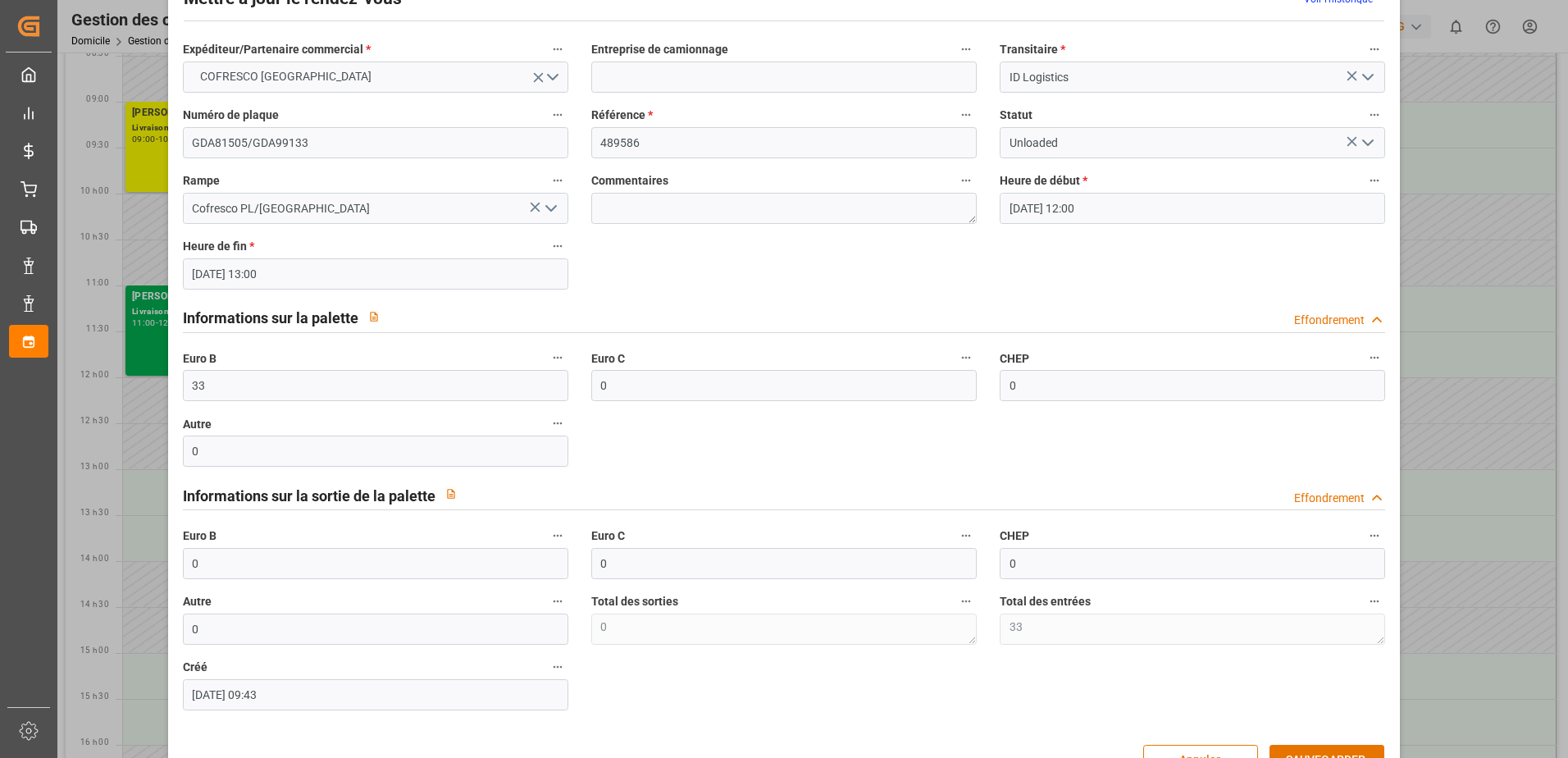
scroll to position [108, 0]
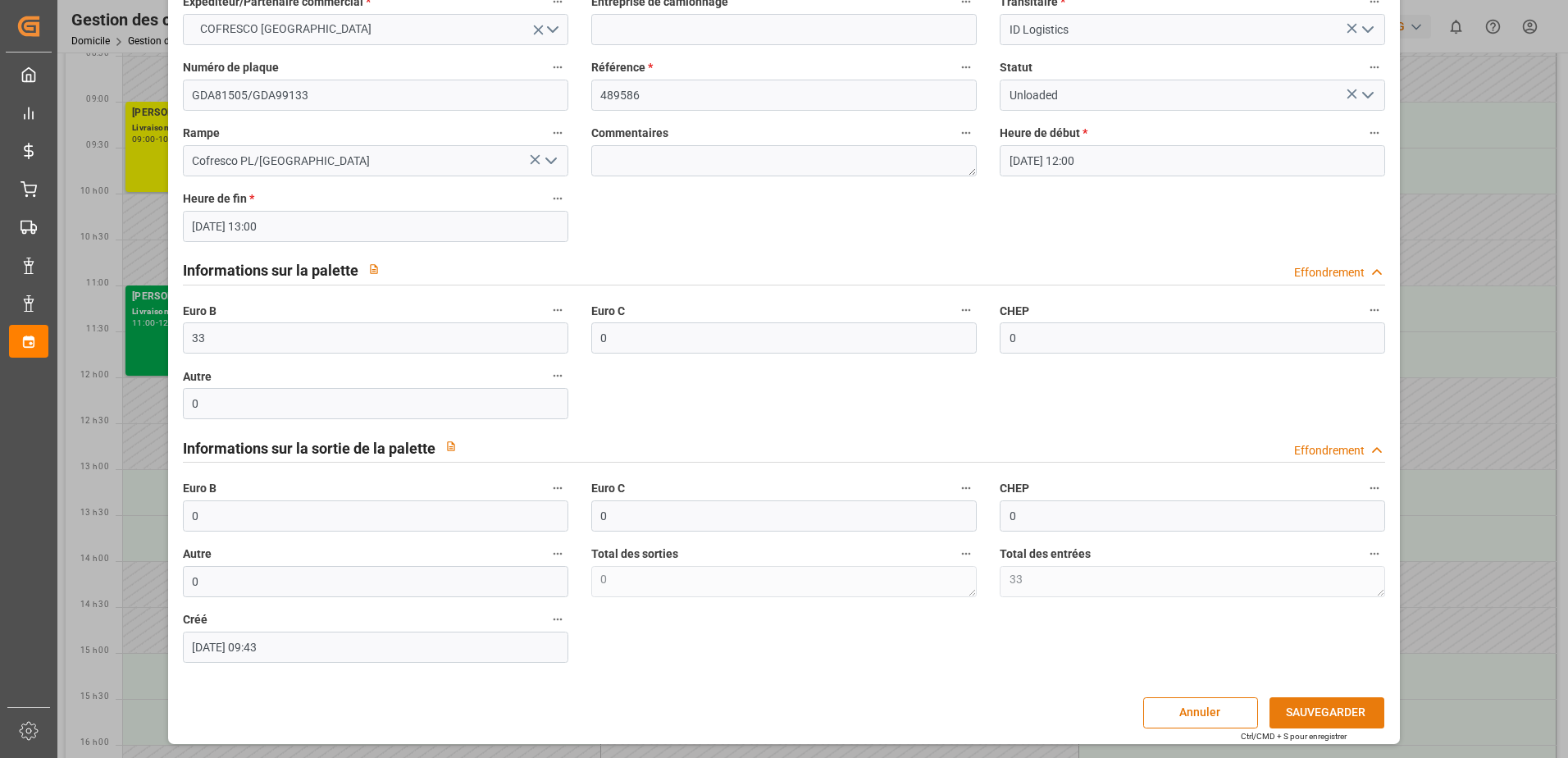
click at [1337, 709] on button "SAUVEGARDER" at bounding box center [1326, 712] width 115 height 31
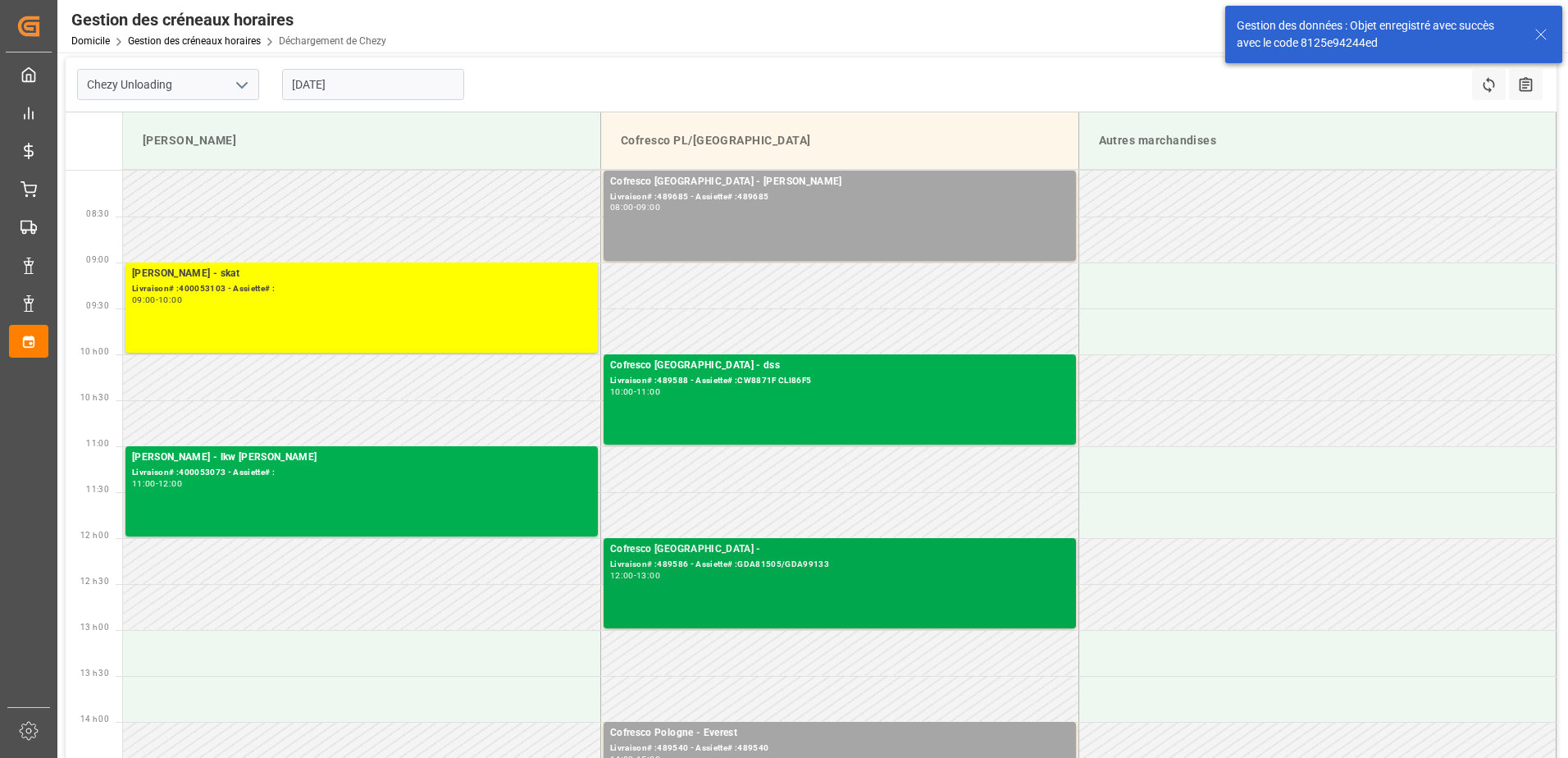
scroll to position [0, 0]
